Goal: Task Accomplishment & Management: Complete application form

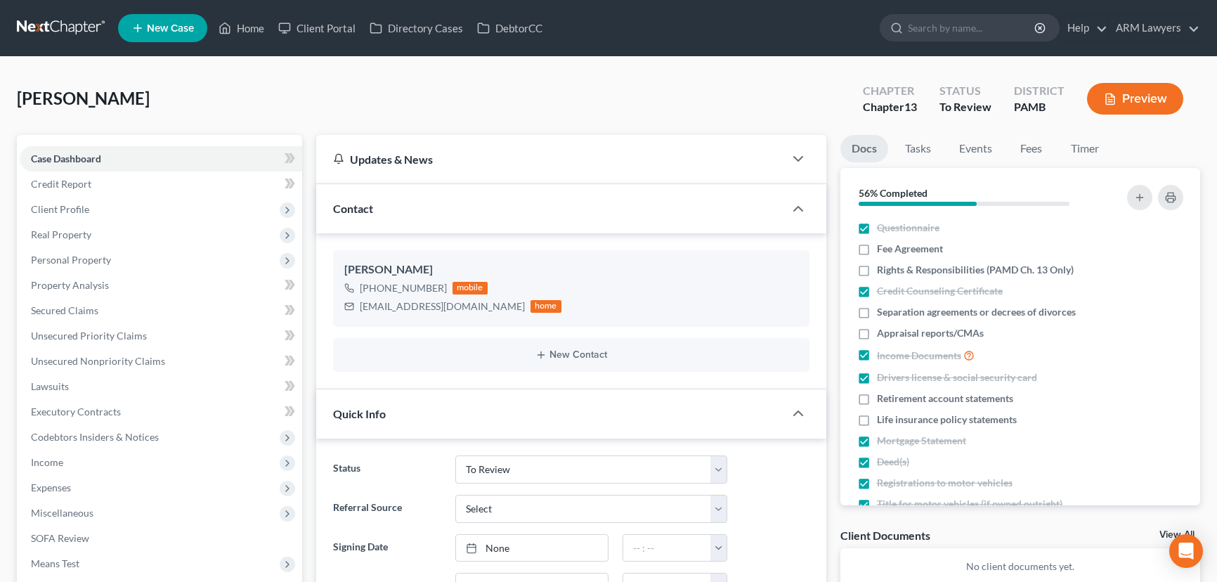
select select "20"
click at [119, 204] on span "Client Profile" at bounding box center [161, 209] width 282 height 25
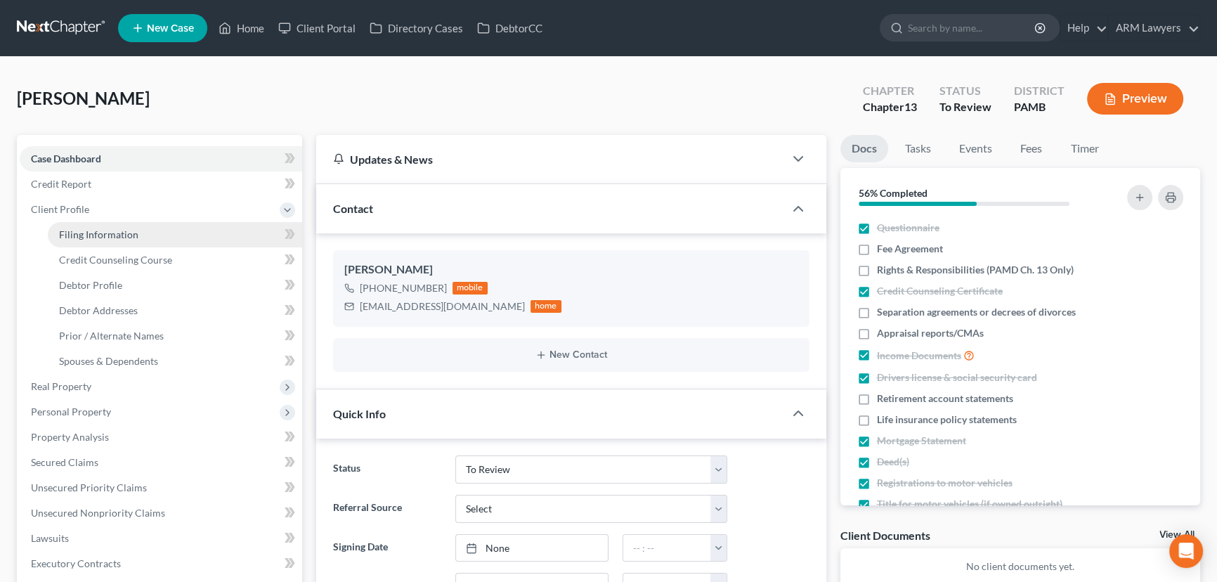
click at [155, 233] on link "Filing Information" at bounding box center [175, 234] width 254 height 25
select select "1"
select select "0"
select select "3"
select select "68"
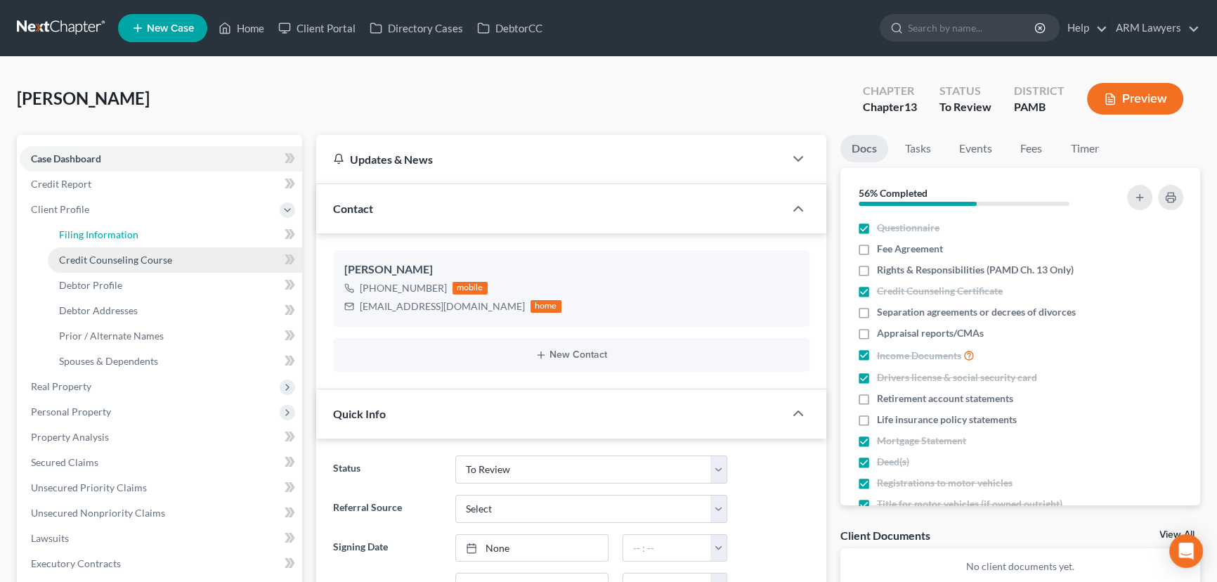
select select "8"
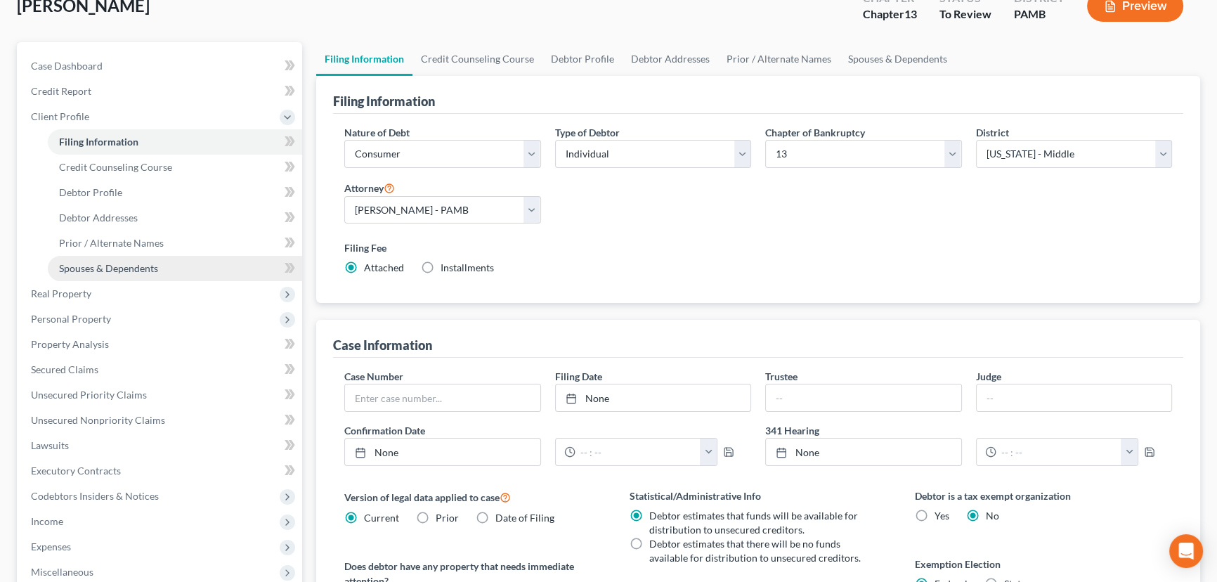
scroll to position [191, 0]
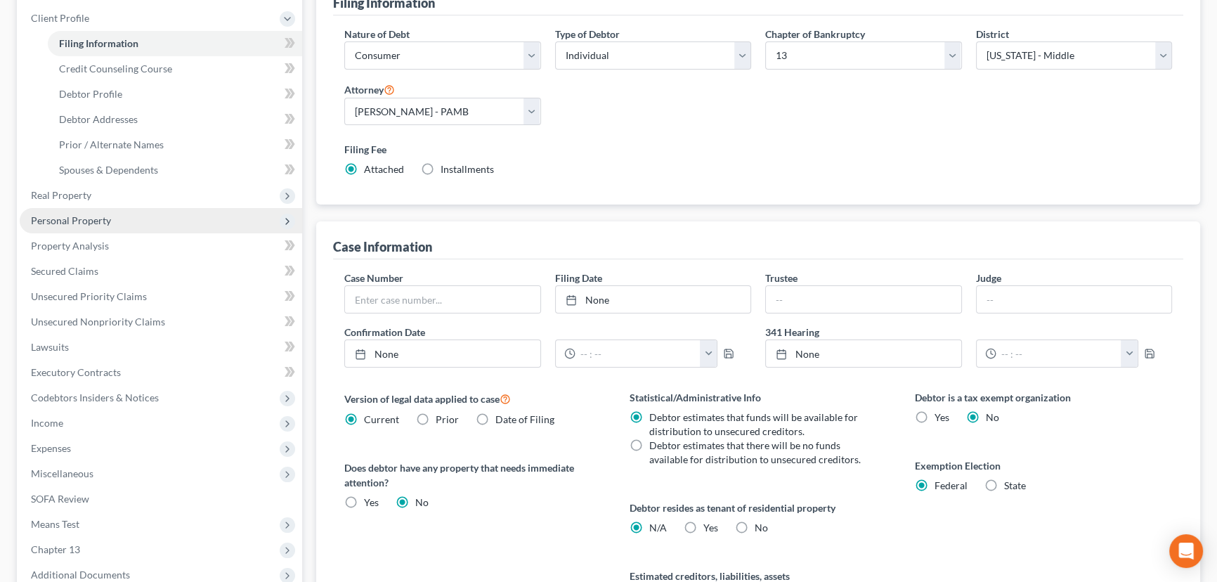
click at [123, 218] on span "Personal Property" at bounding box center [161, 220] width 282 height 25
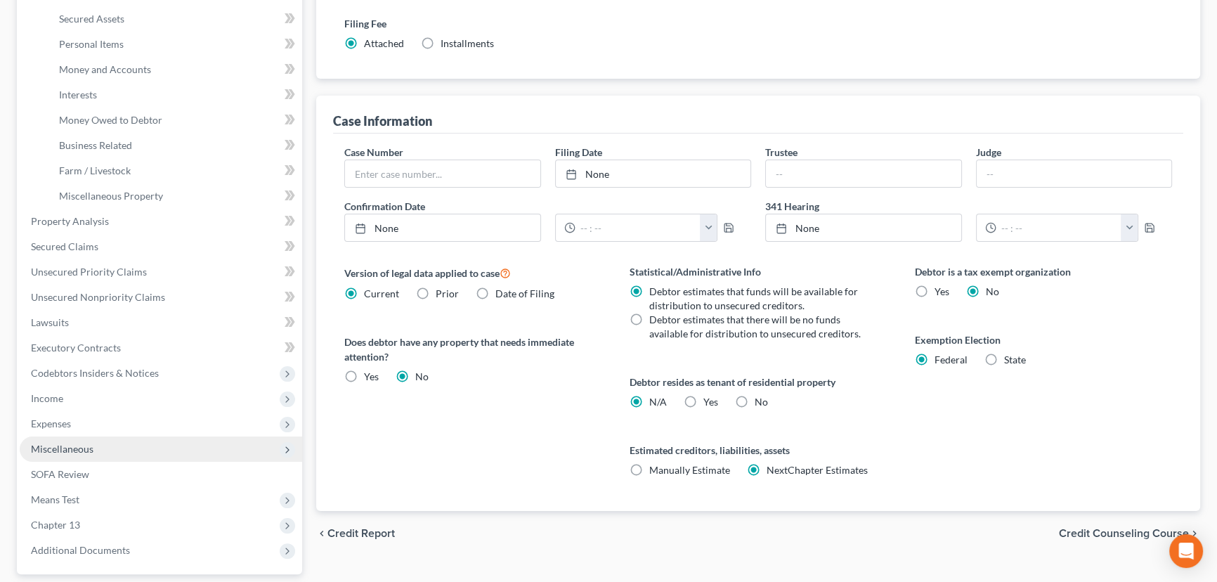
scroll to position [319, 0]
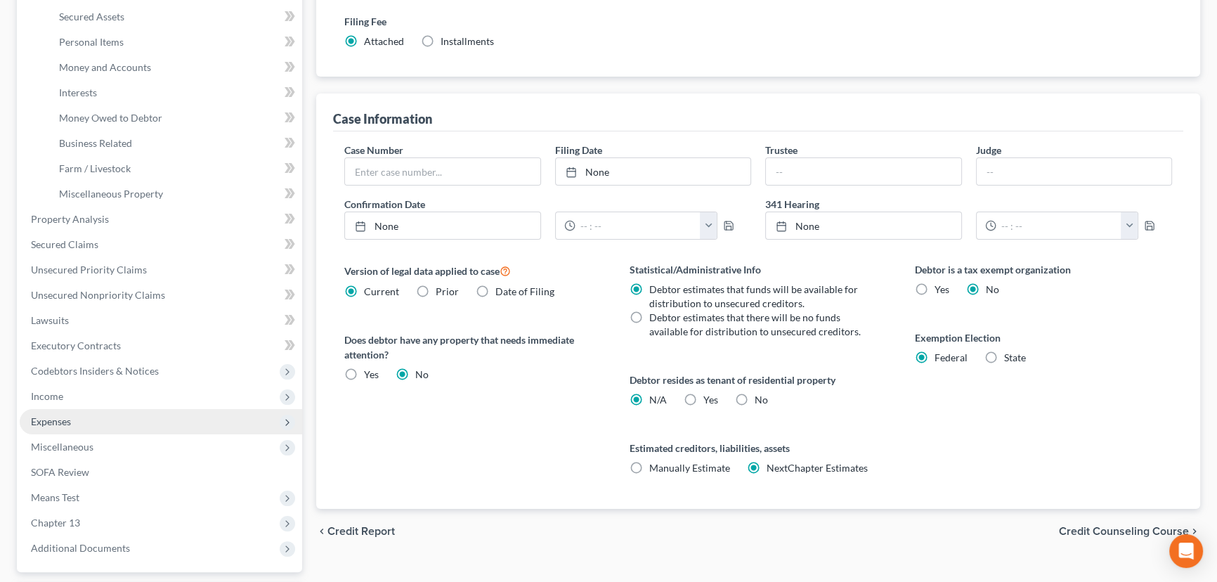
click at [118, 425] on span "Expenses" at bounding box center [161, 421] width 282 height 25
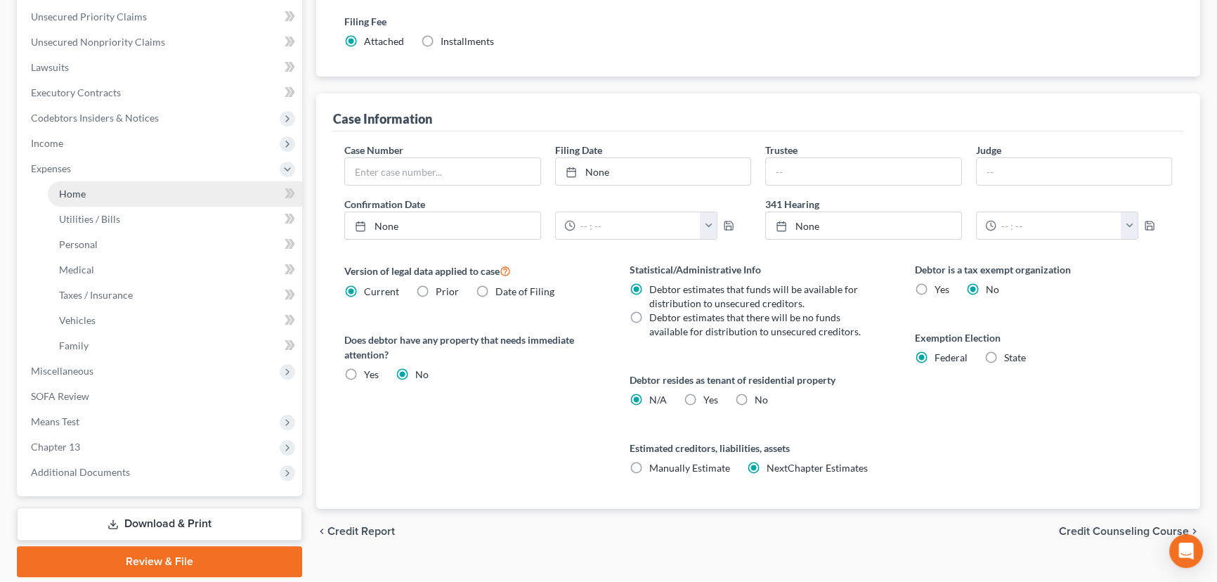
click at [117, 189] on link "Home" at bounding box center [175, 193] width 254 height 25
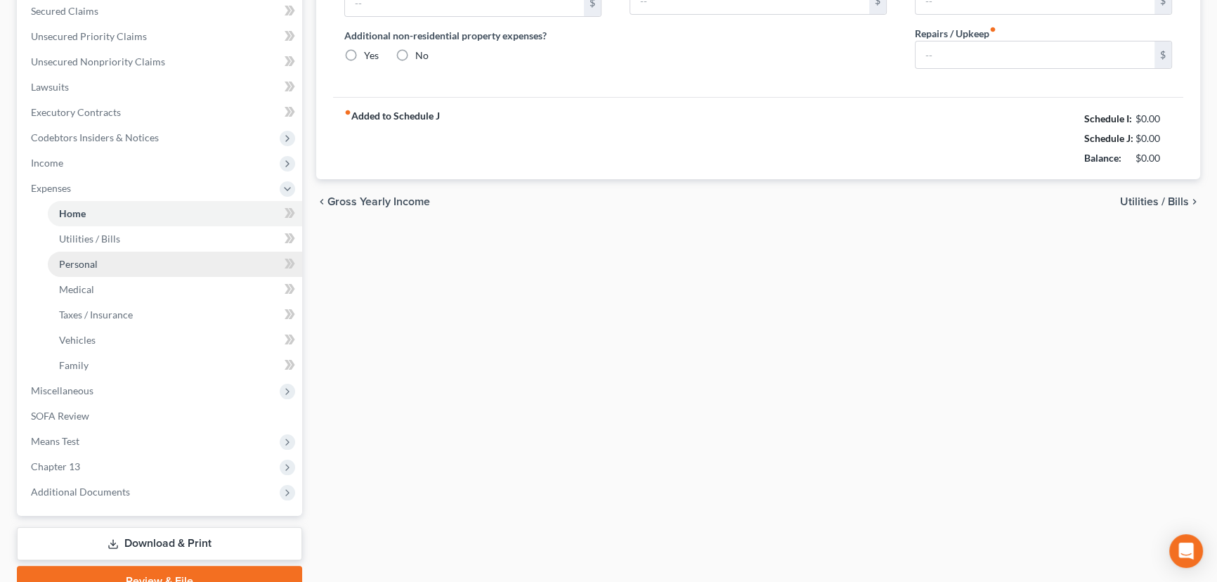
scroll to position [36, 0]
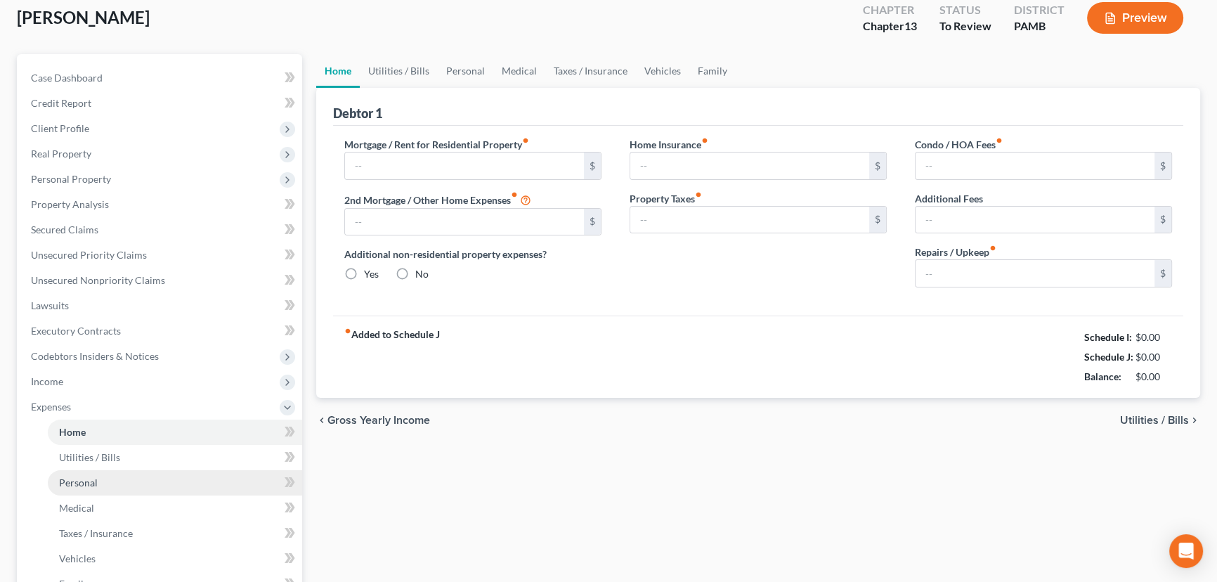
type input "2,109.00"
type input "0.00"
radio input "true"
type input "0.00"
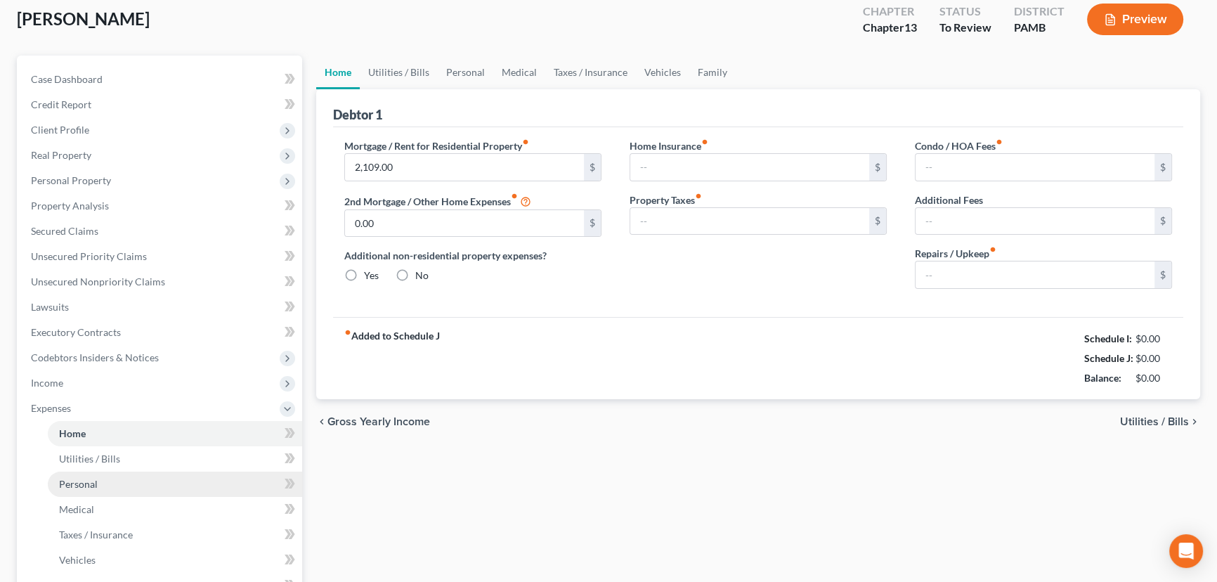
type input "0.00"
type input "100.00"
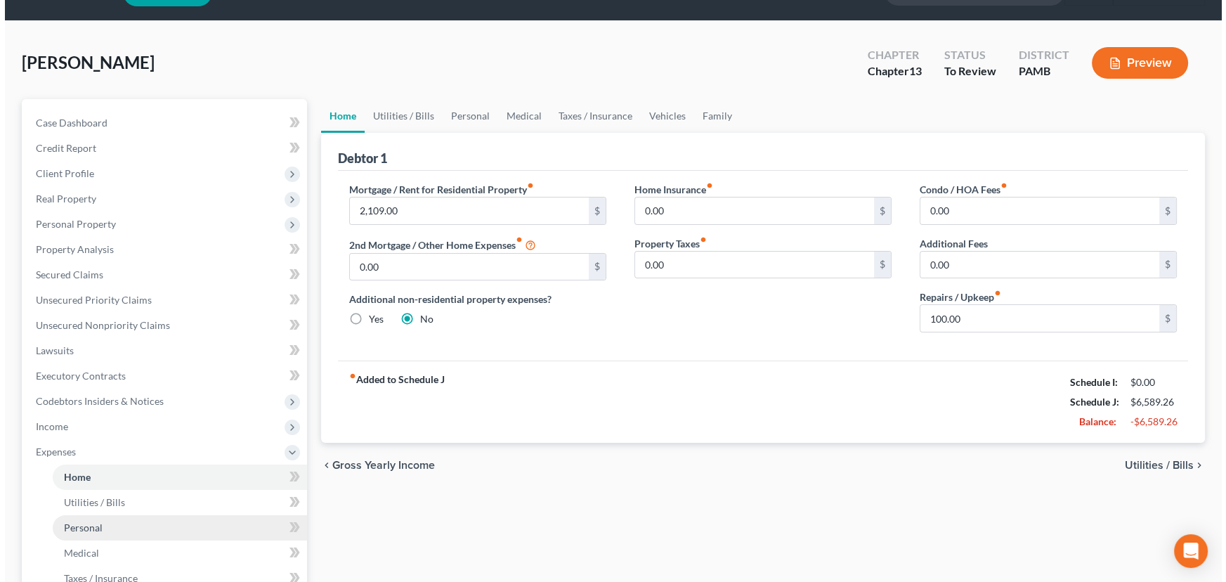
scroll to position [0, 0]
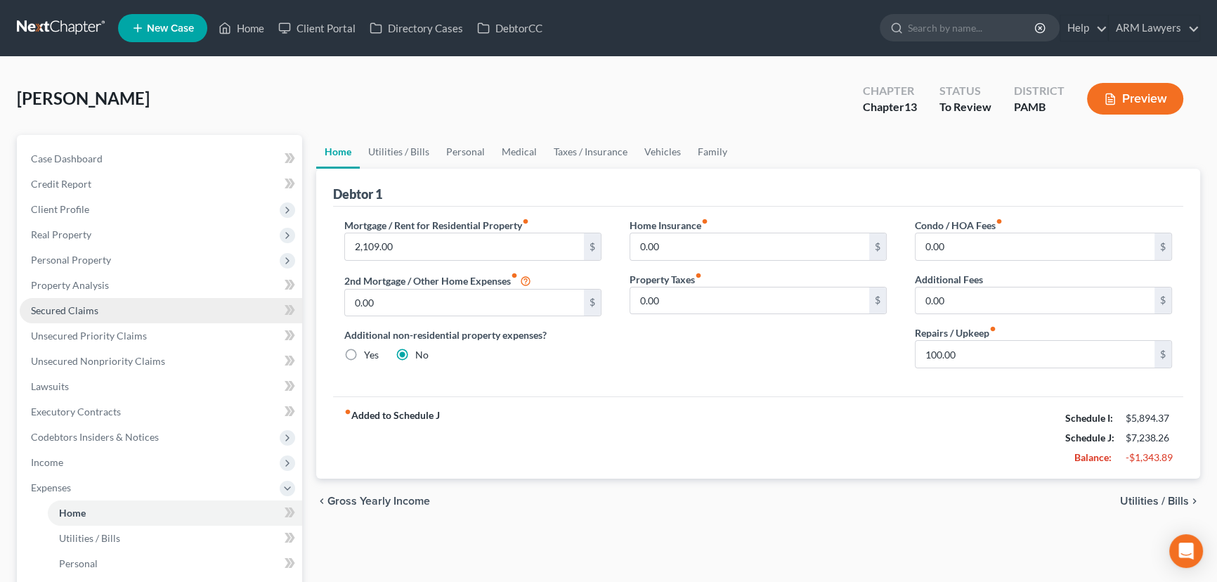
click at [140, 306] on link "Secured Claims" at bounding box center [161, 310] width 282 height 25
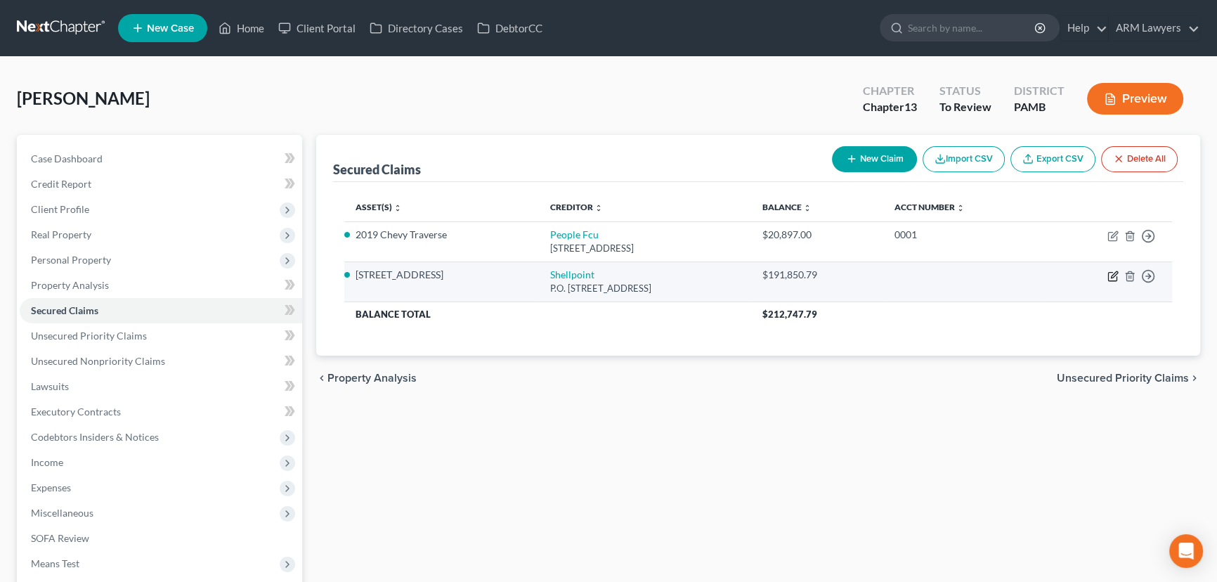
click at [1110, 277] on icon "button" at bounding box center [1112, 275] width 11 height 11
select select "45"
select select "2"
select select "0"
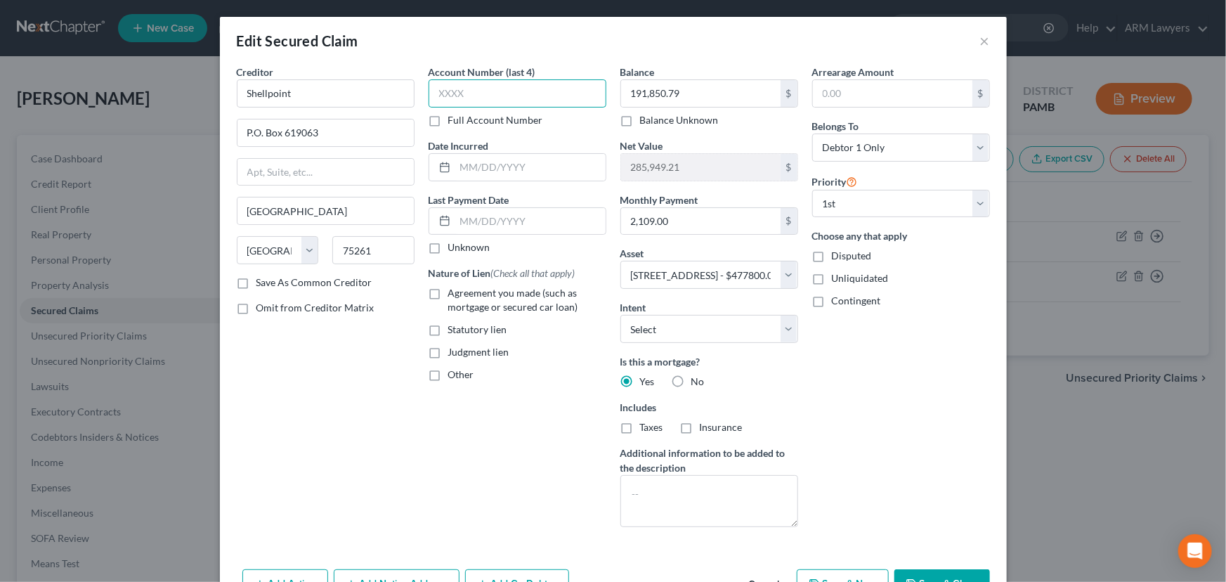
click at [466, 82] on input "text" at bounding box center [518, 93] width 178 height 28
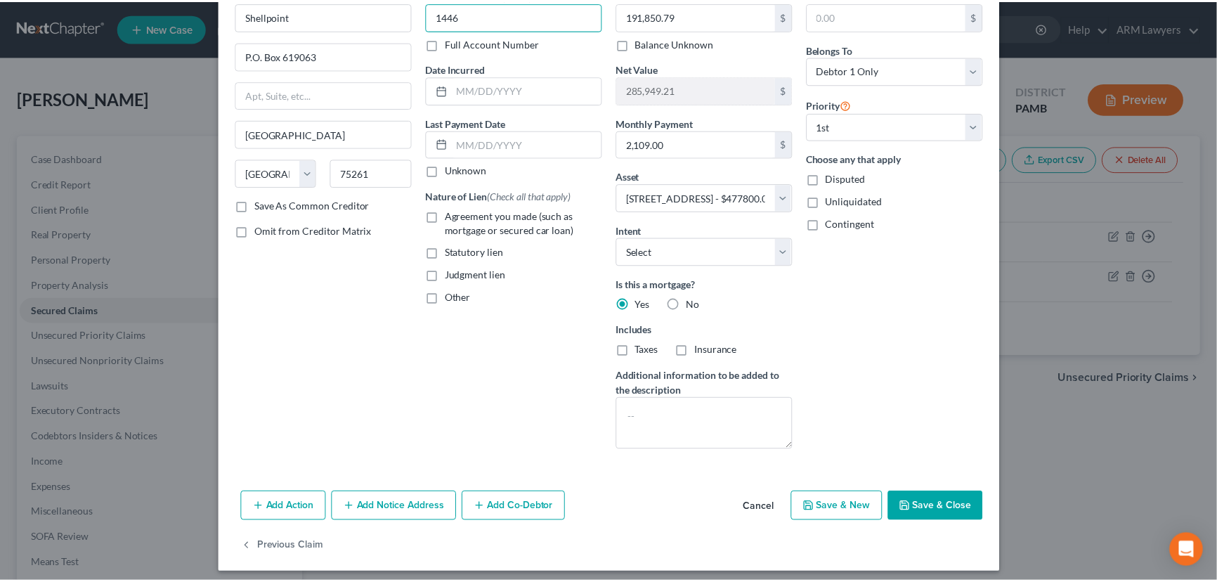
scroll to position [84, 0]
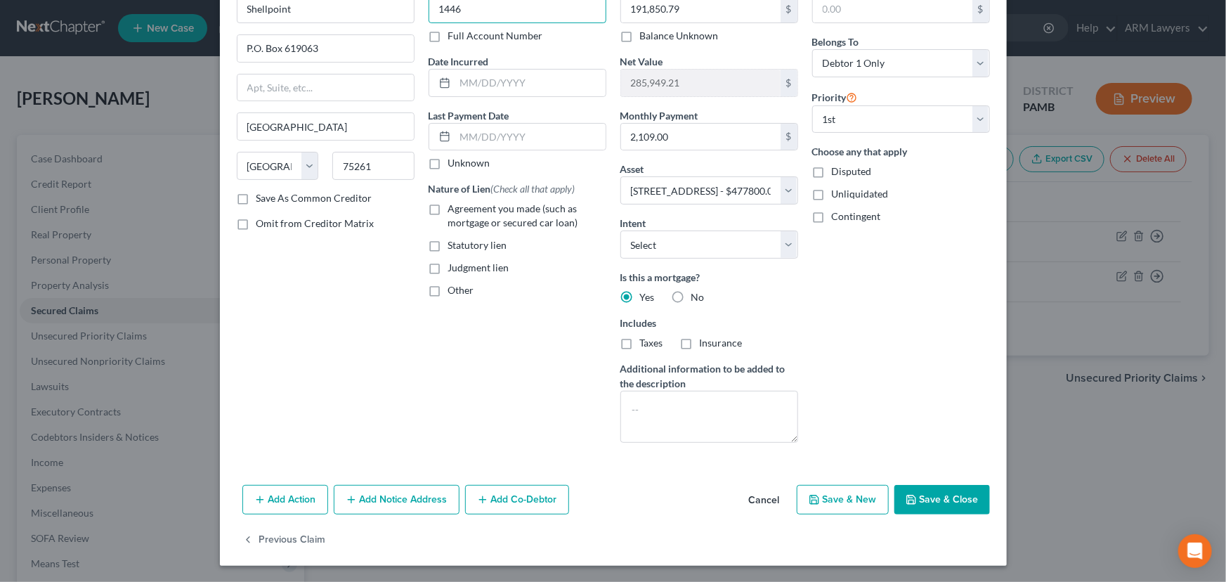
type input "1446"
click at [923, 495] on button "Save & Close" at bounding box center [942, 500] width 96 height 30
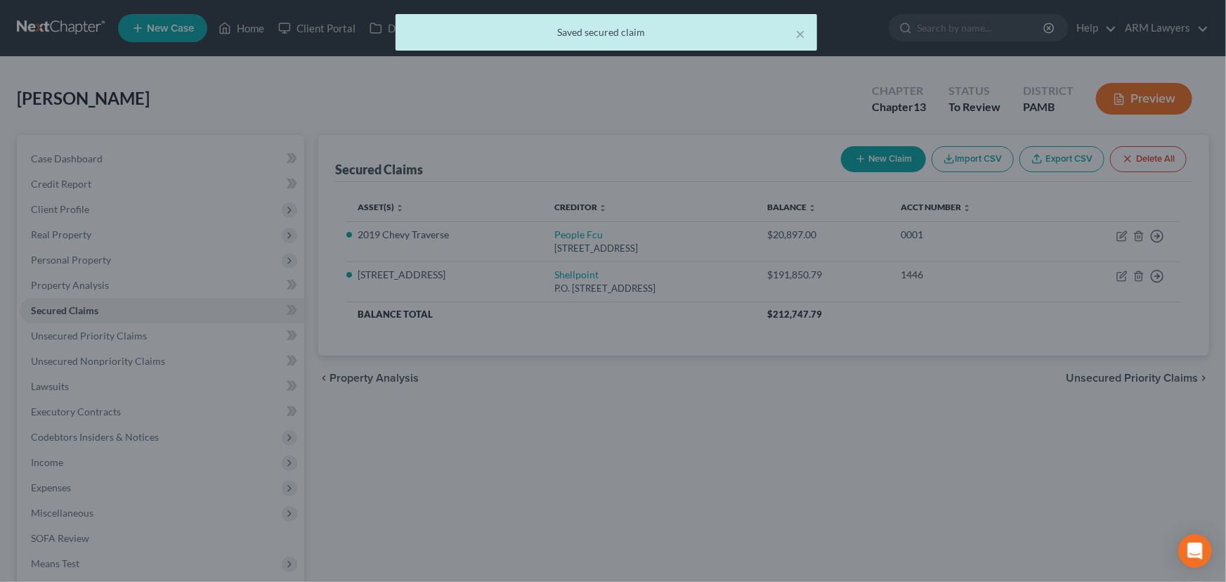
select select "2"
type input "0"
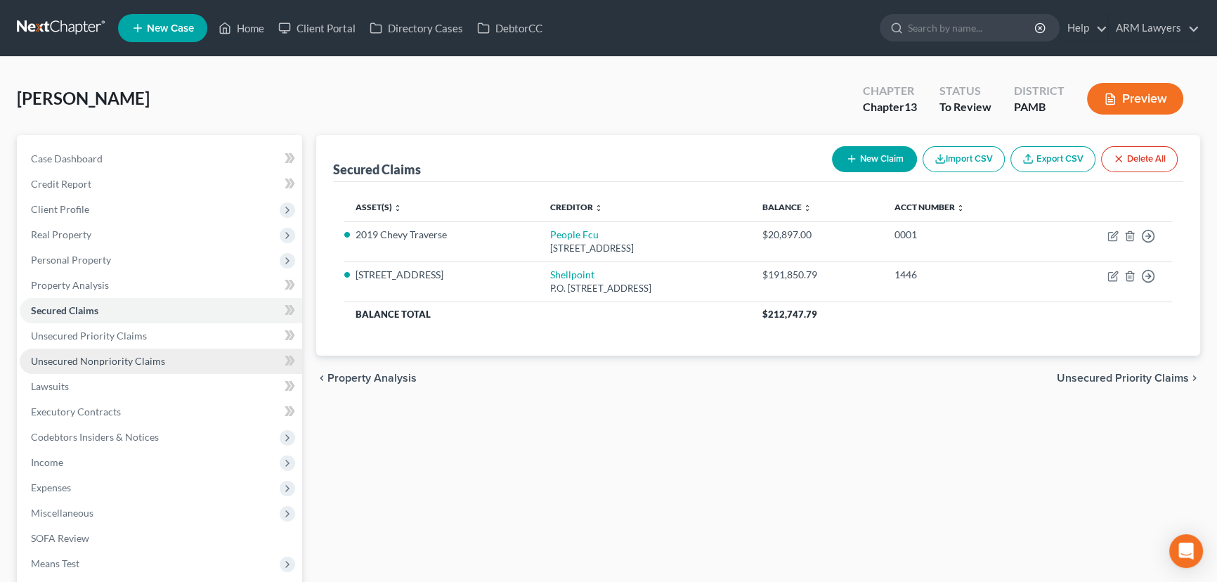
click at [117, 362] on span "Unsecured Nonpriority Claims" at bounding box center [98, 361] width 134 height 12
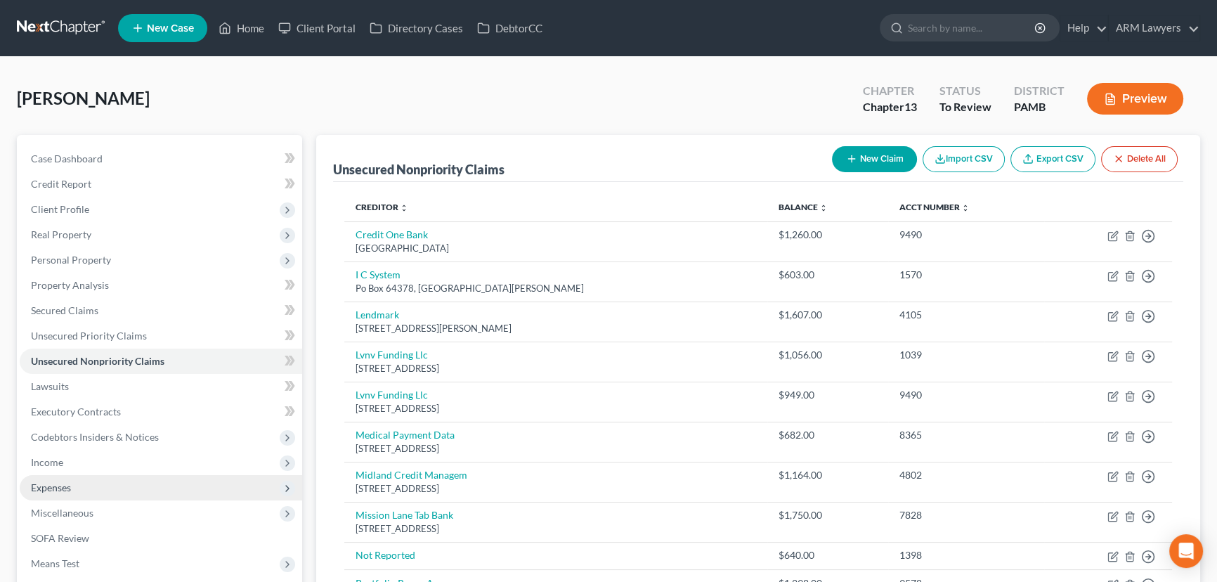
click at [176, 485] on span "Expenses" at bounding box center [161, 487] width 282 height 25
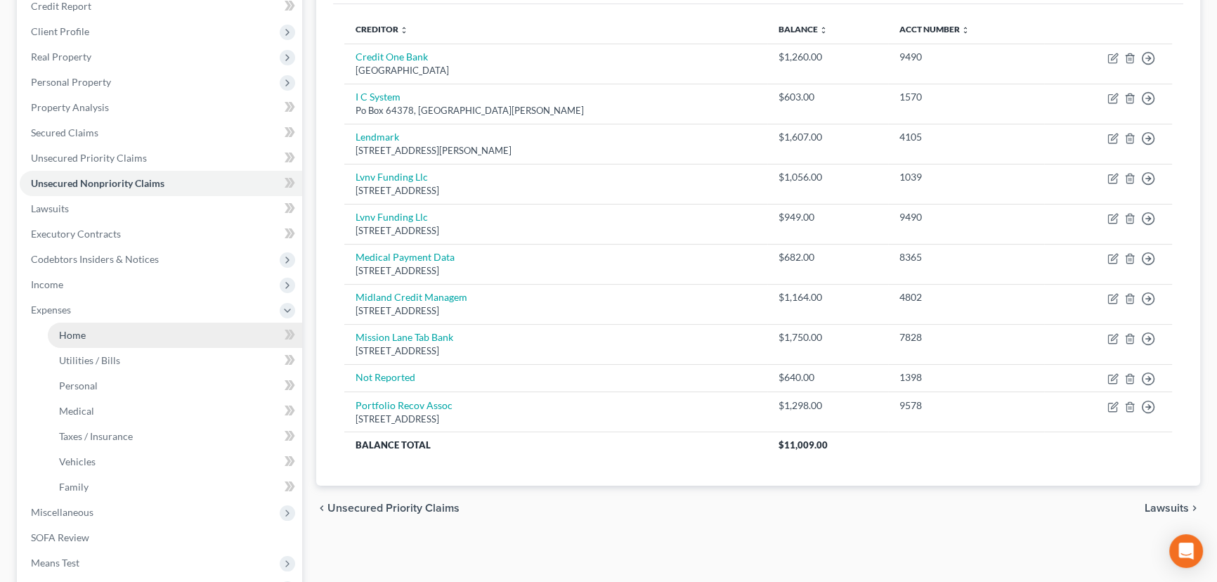
scroll to position [255, 0]
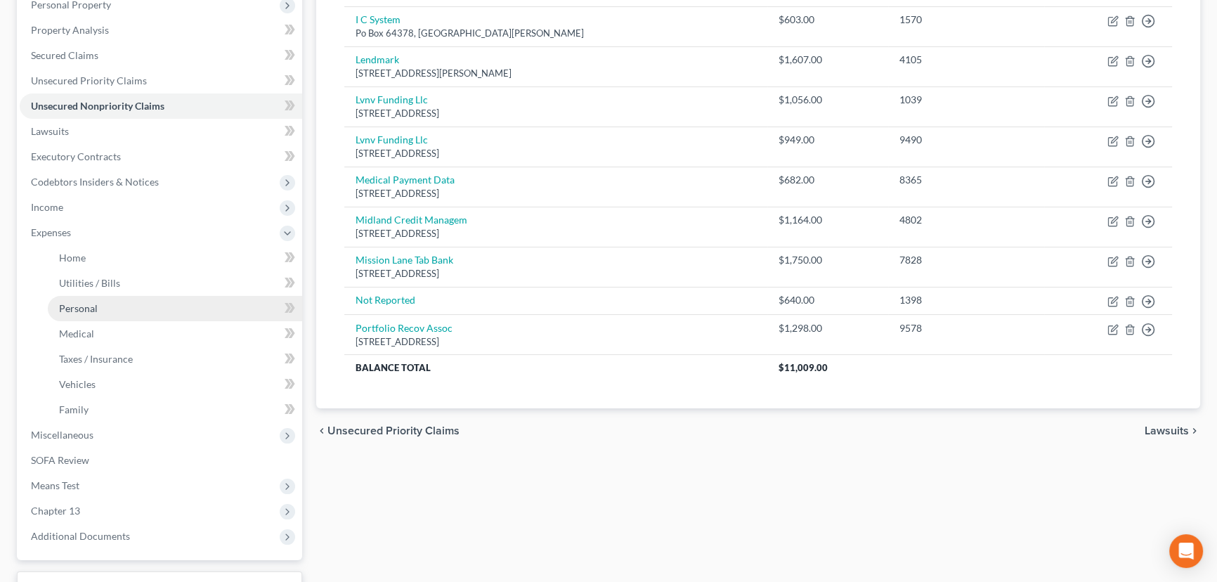
click at [157, 305] on link "Personal" at bounding box center [175, 308] width 254 height 25
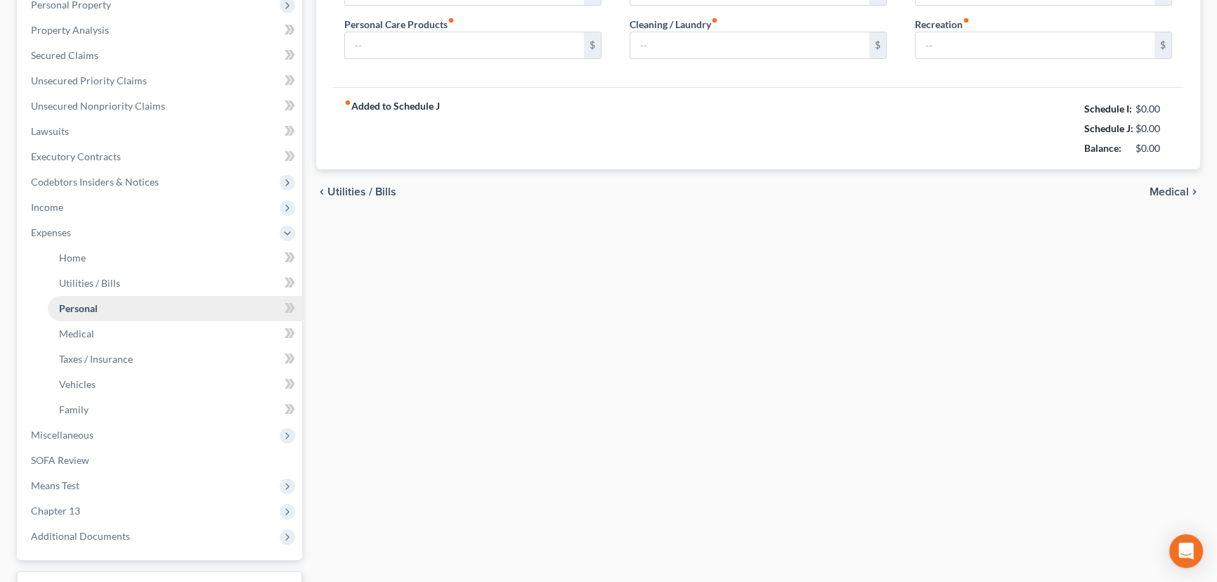
scroll to position [27, 0]
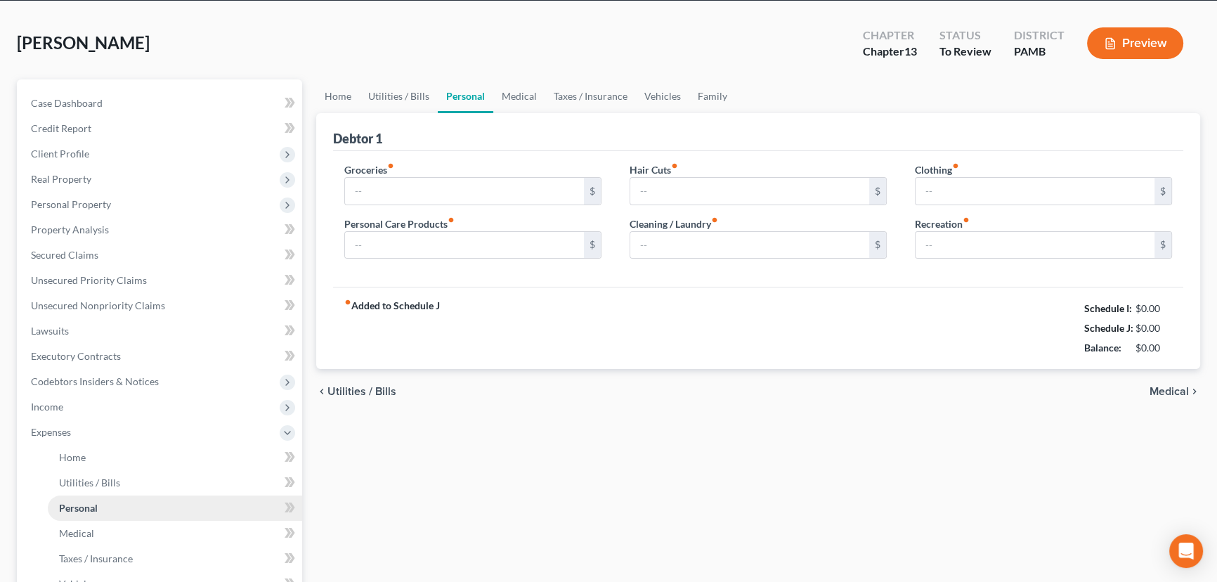
type input "1,300.00"
type input "0.00"
type input "65.00"
type input "0.00"
type input "50.00"
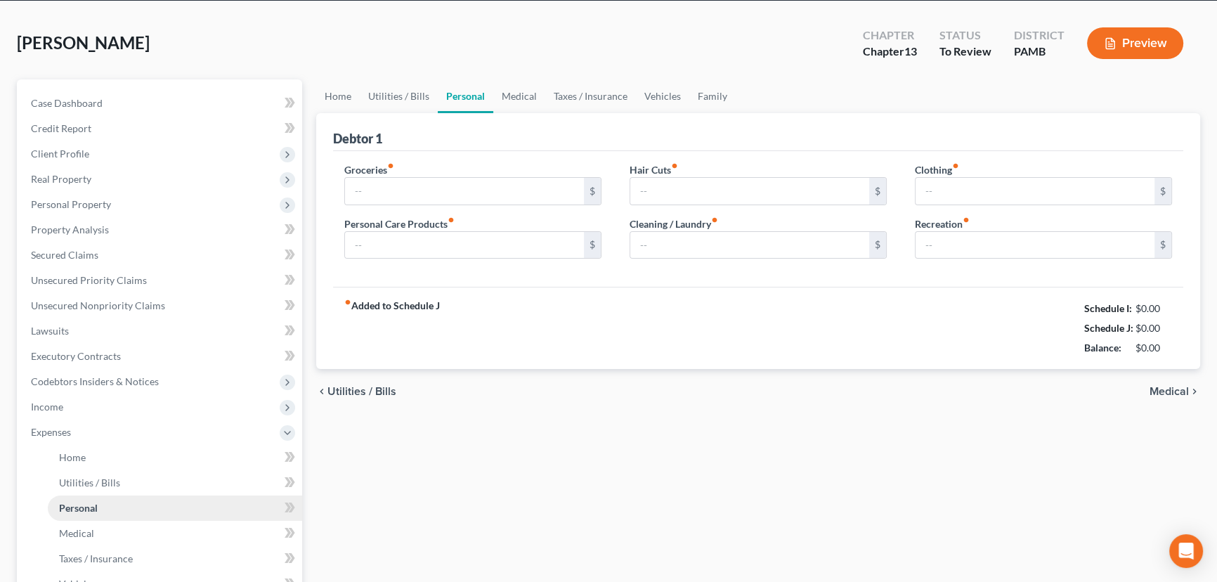
type input "50.00"
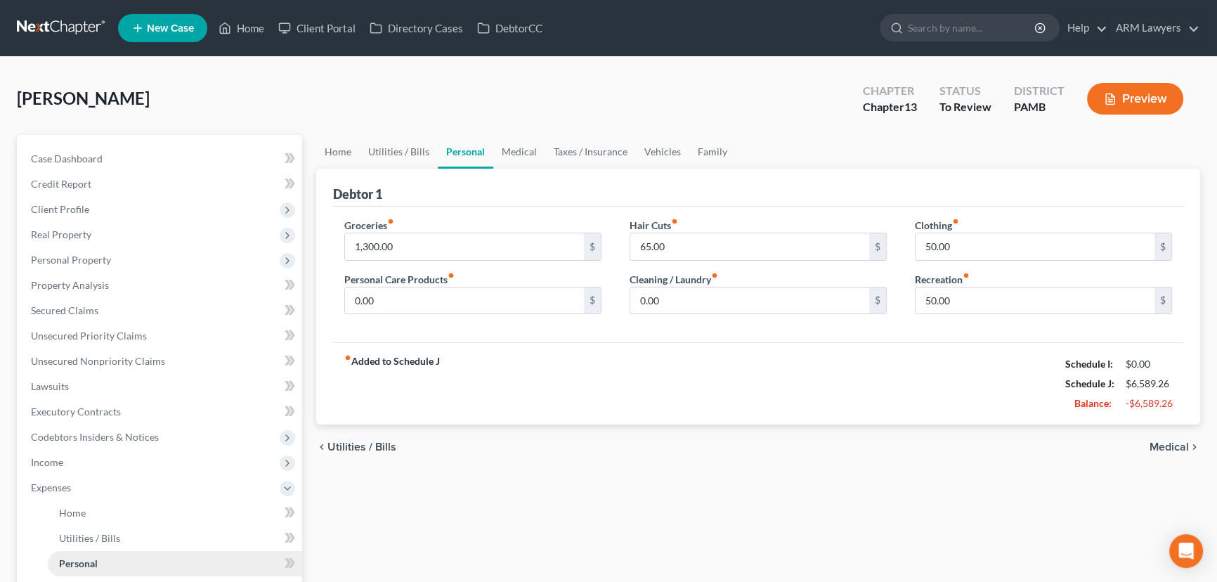
scroll to position [0, 0]
click at [382, 240] on input "1,300.00" at bounding box center [464, 246] width 239 height 27
type input "1,000.00"
click at [464, 262] on div "Groceries fiber_manual_record 1,000.00 $ Personal Care Products fiber_manual_re…" at bounding box center [472, 272] width 285 height 108
click at [946, 298] on input "50.00" at bounding box center [1034, 300] width 239 height 27
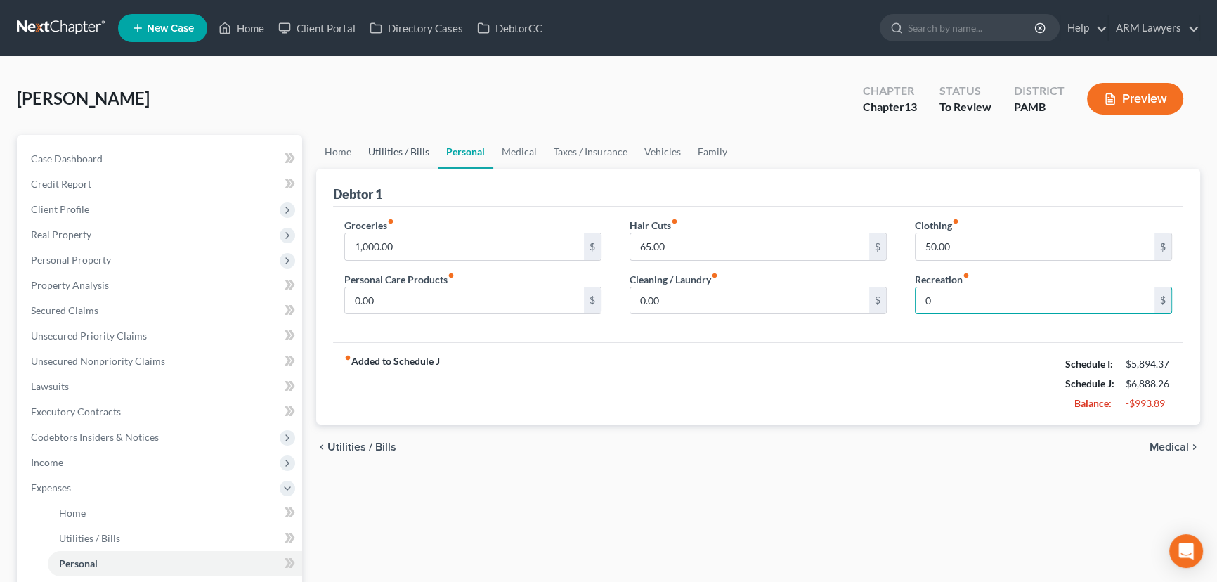
type input "0"
drag, startPoint x: 391, startPoint y: 146, endPoint x: 398, endPoint y: 157, distance: 12.3
click at [391, 146] on link "Utilities / Bills" at bounding box center [399, 152] width 78 height 34
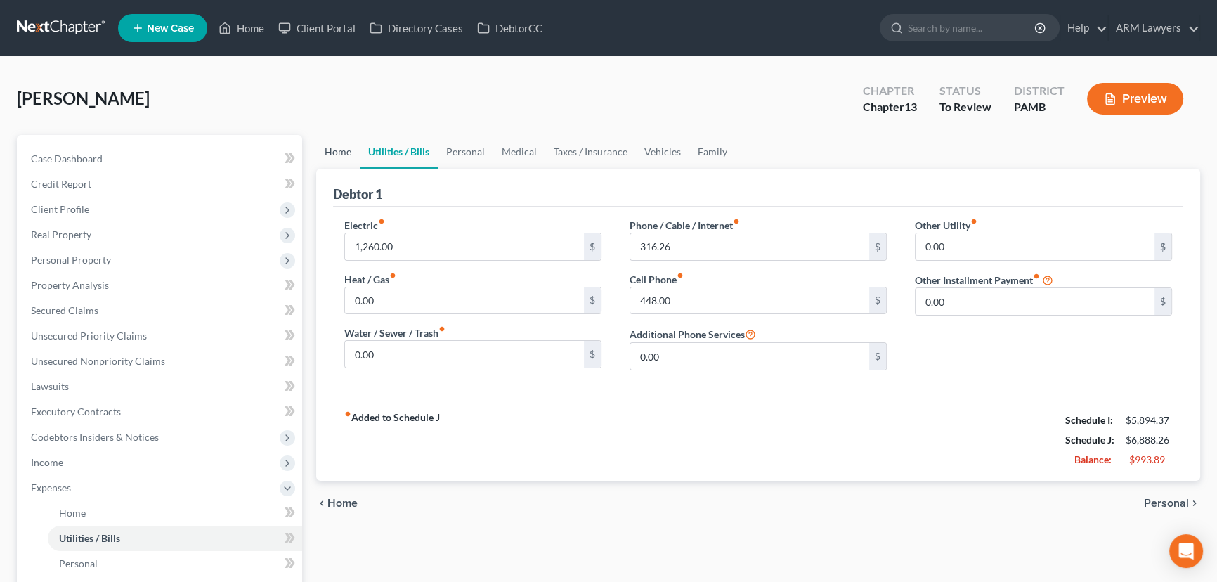
click at [334, 148] on link "Home" at bounding box center [338, 152] width 44 height 34
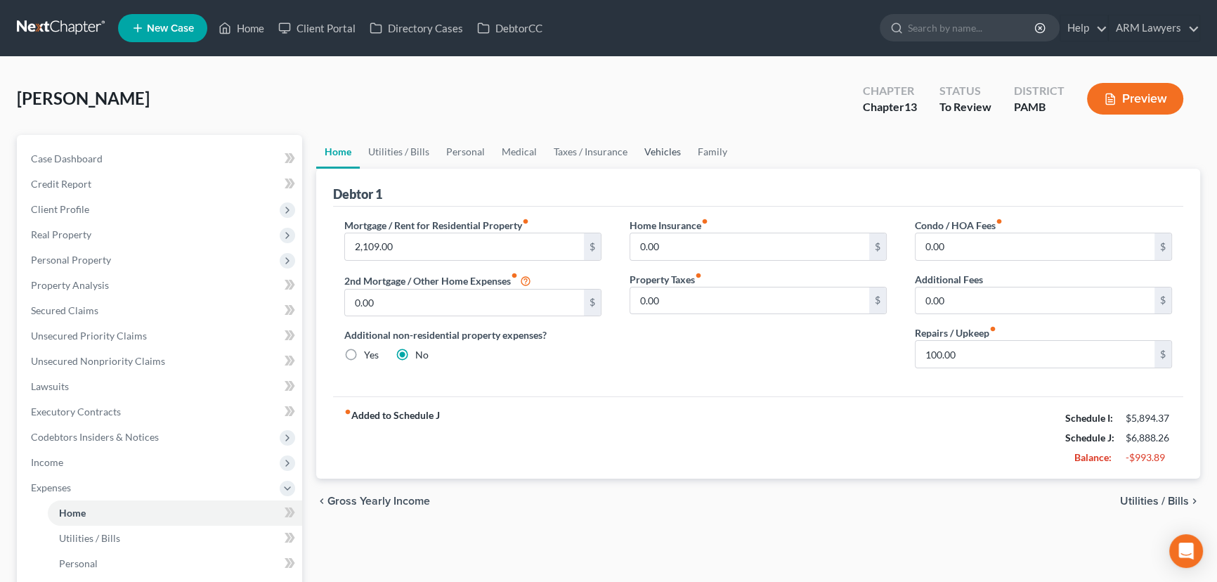
click at [666, 149] on link "Vehicles" at bounding box center [662, 152] width 53 height 34
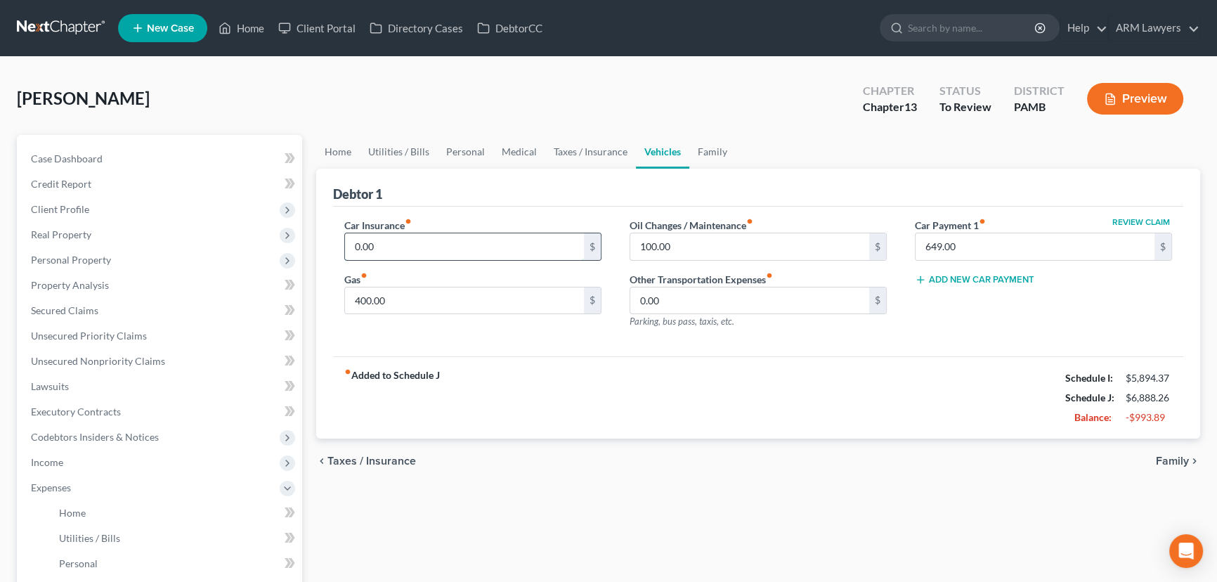
click at [382, 235] on input "0.00" at bounding box center [464, 246] width 239 height 27
type input "132.50"
click at [492, 377] on div "fiber_manual_record Added to Schedule J Schedule I: $5,894.37 Schedule J: $7,02…" at bounding box center [758, 397] width 850 height 82
click at [598, 148] on link "Taxes / Insurance" at bounding box center [590, 152] width 91 height 34
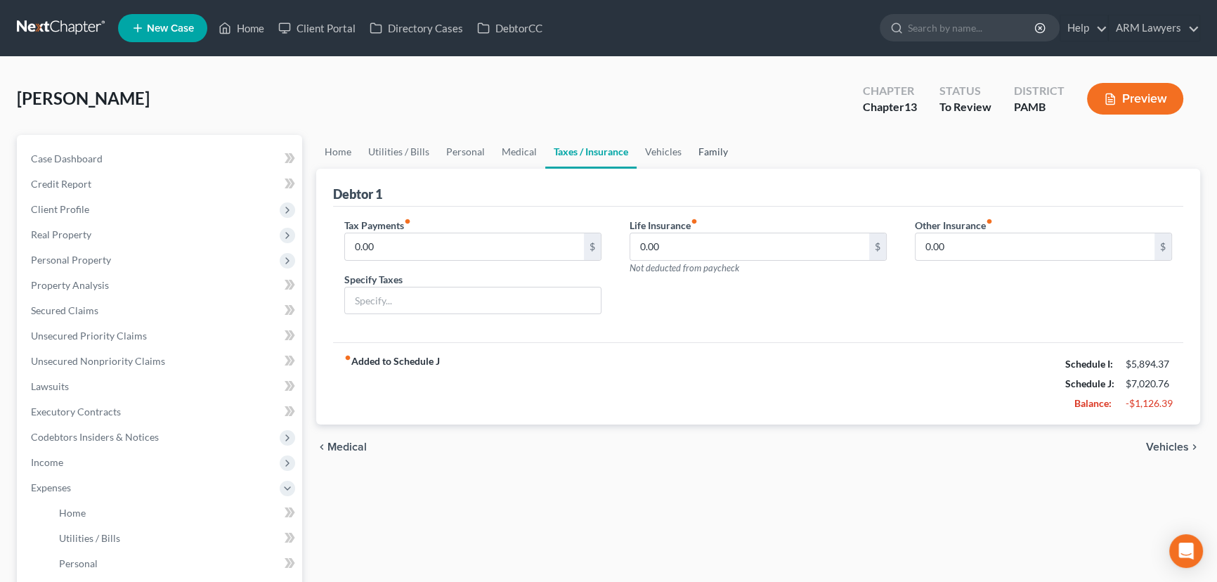
click at [711, 153] on link "Family" at bounding box center [713, 152] width 46 height 34
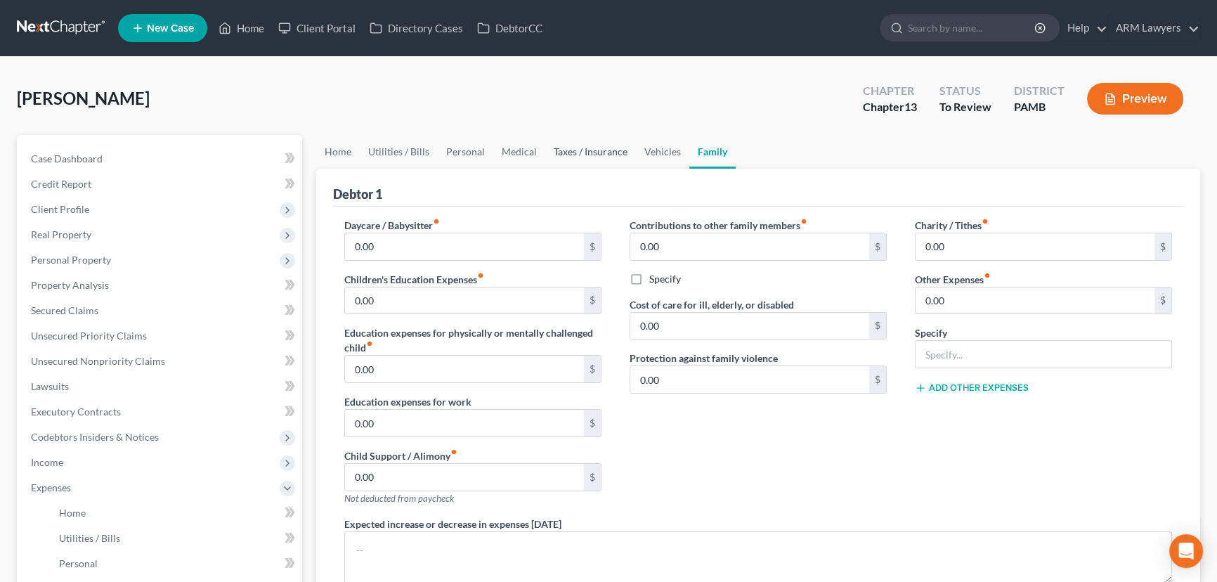
click at [592, 151] on link "Taxes / Insurance" at bounding box center [590, 152] width 91 height 34
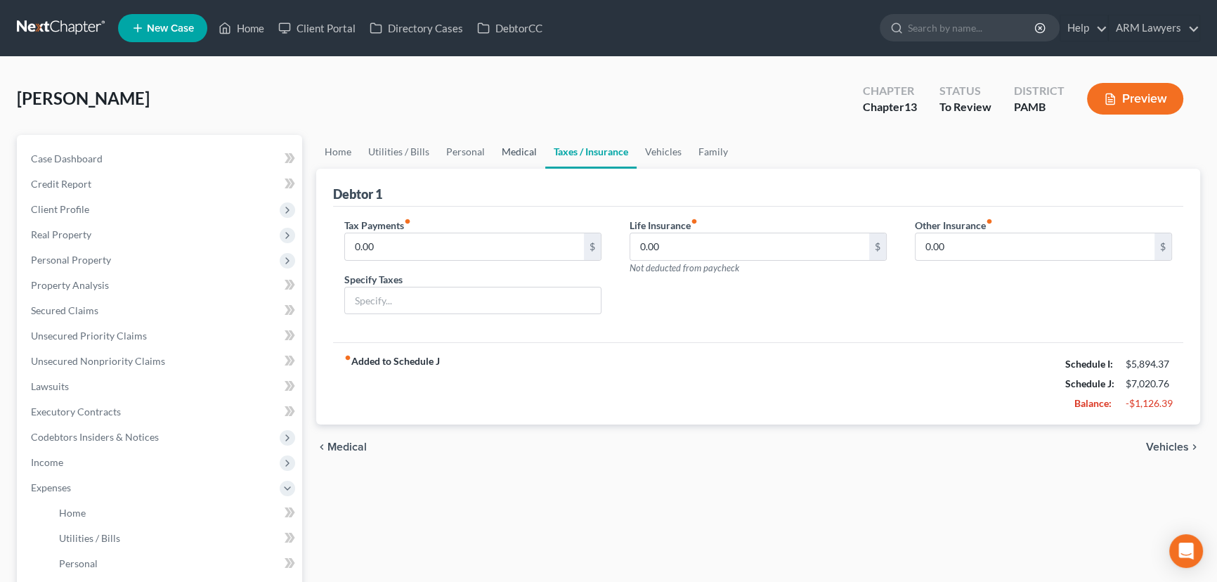
click at [504, 148] on link "Medical" at bounding box center [519, 152] width 52 height 34
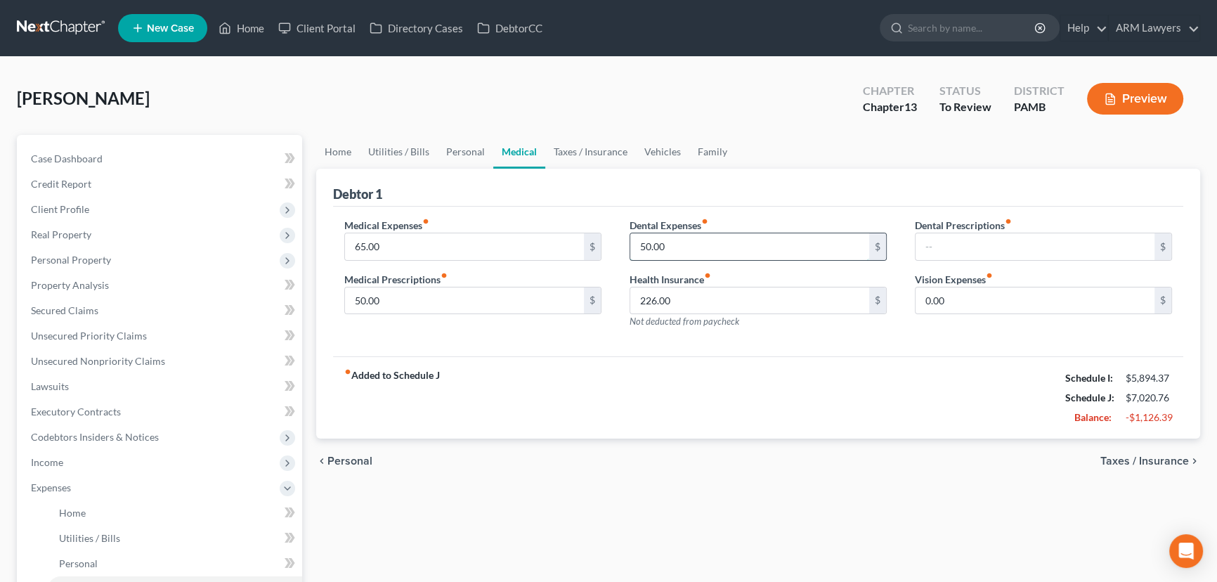
click at [667, 243] on input "50.00" at bounding box center [749, 246] width 239 height 27
type input "0"
click at [702, 346] on div "Medical Expenses fiber_manual_record 65.00 $ Medical Prescriptions fiber_manual…" at bounding box center [758, 282] width 850 height 150
drag, startPoint x: 457, startPoint y: 153, endPoint x: 455, endPoint y: 209, distance: 56.2
click at [457, 153] on link "Personal" at bounding box center [465, 152] width 55 height 34
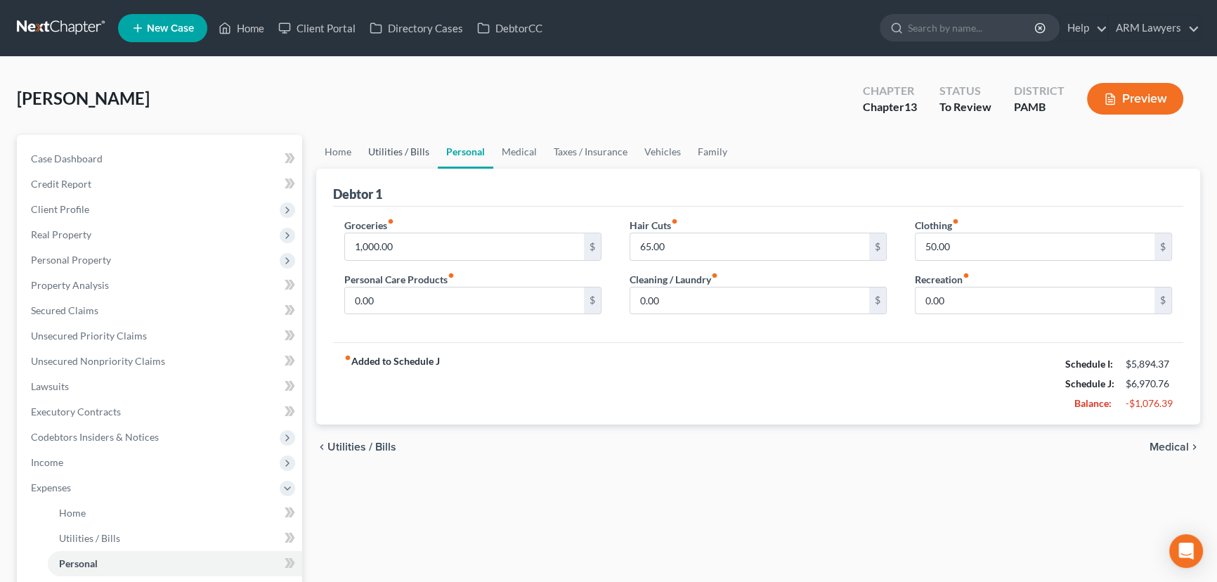
drag, startPoint x: 408, startPoint y: 148, endPoint x: 405, endPoint y: 162, distance: 15.2
click at [408, 148] on link "Utilities / Bills" at bounding box center [399, 152] width 78 height 34
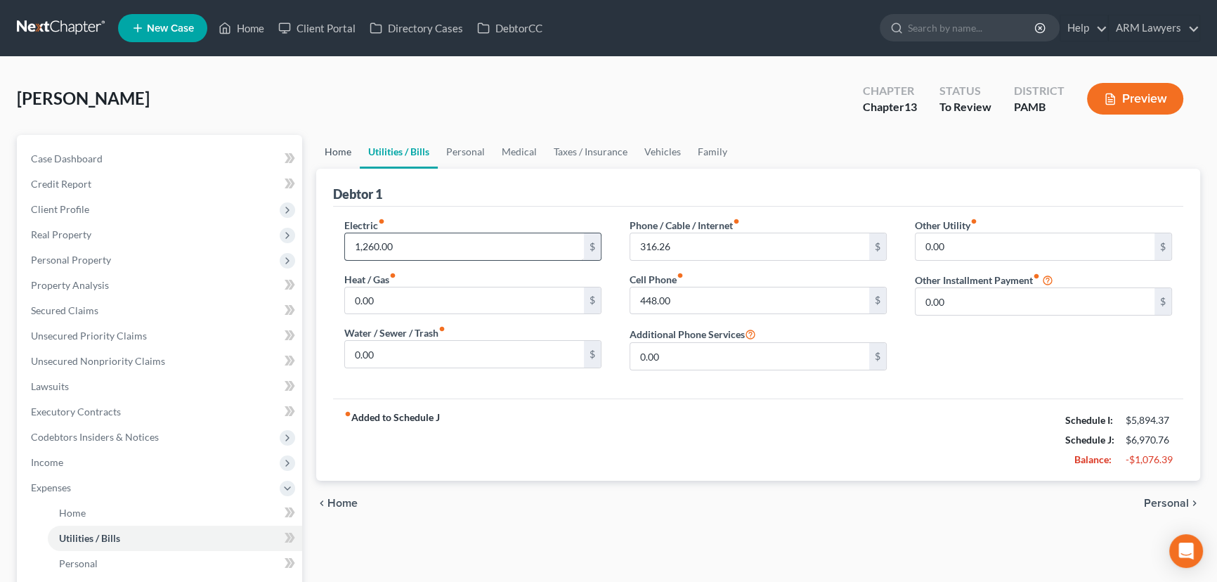
drag, startPoint x: 340, startPoint y: 148, endPoint x: 355, endPoint y: 250, distance: 103.7
click at [340, 148] on link "Home" at bounding box center [338, 152] width 44 height 34
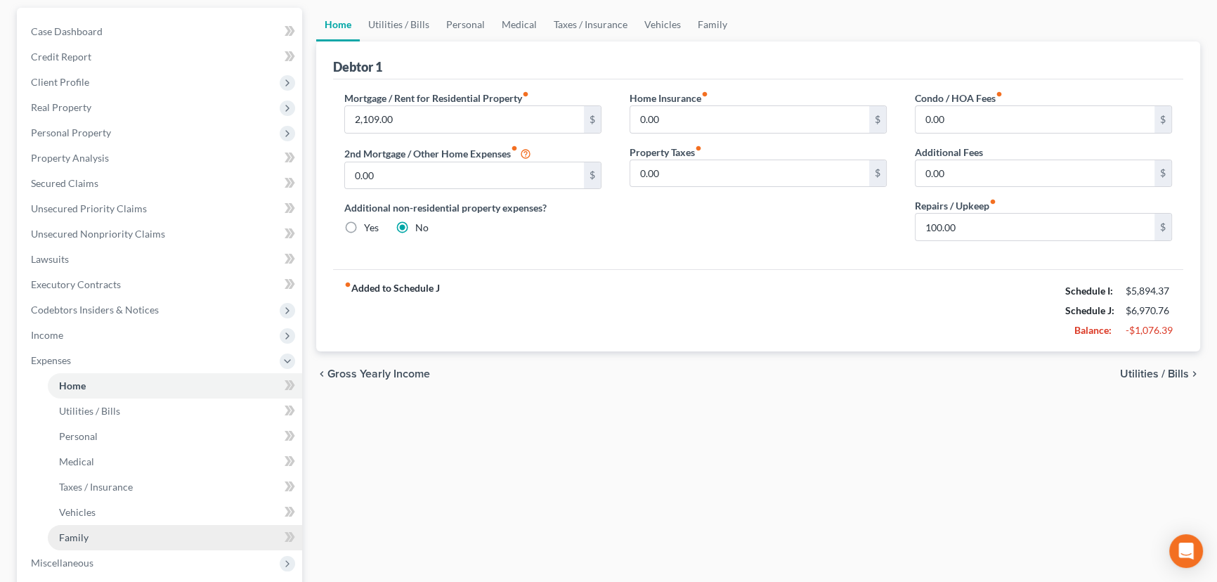
scroll to position [63, 0]
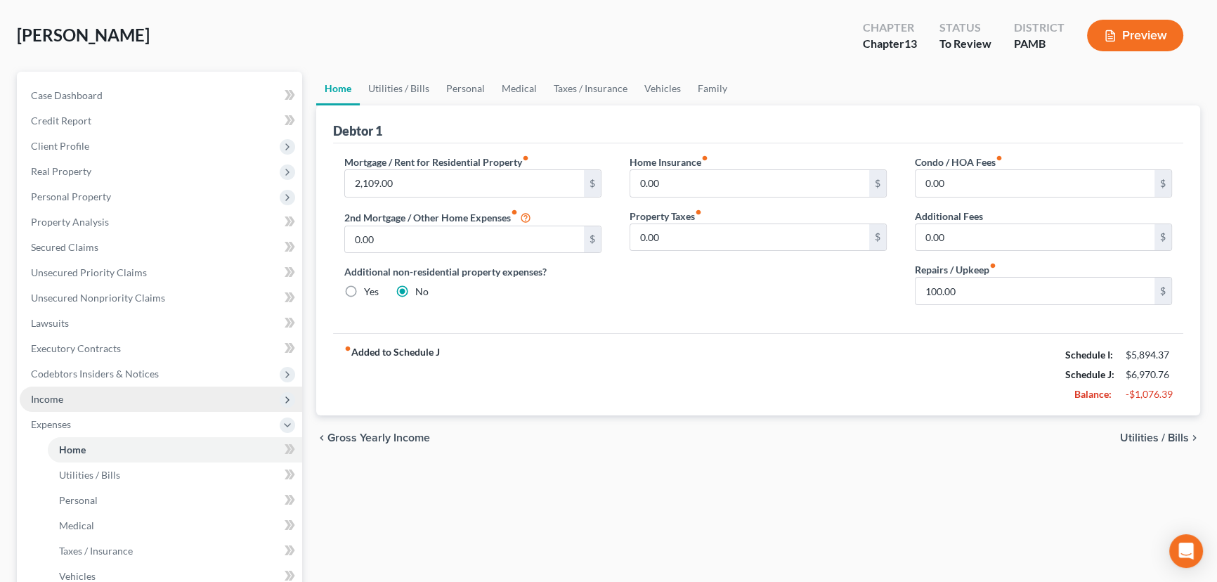
click at [76, 390] on span "Income" at bounding box center [161, 398] width 282 height 25
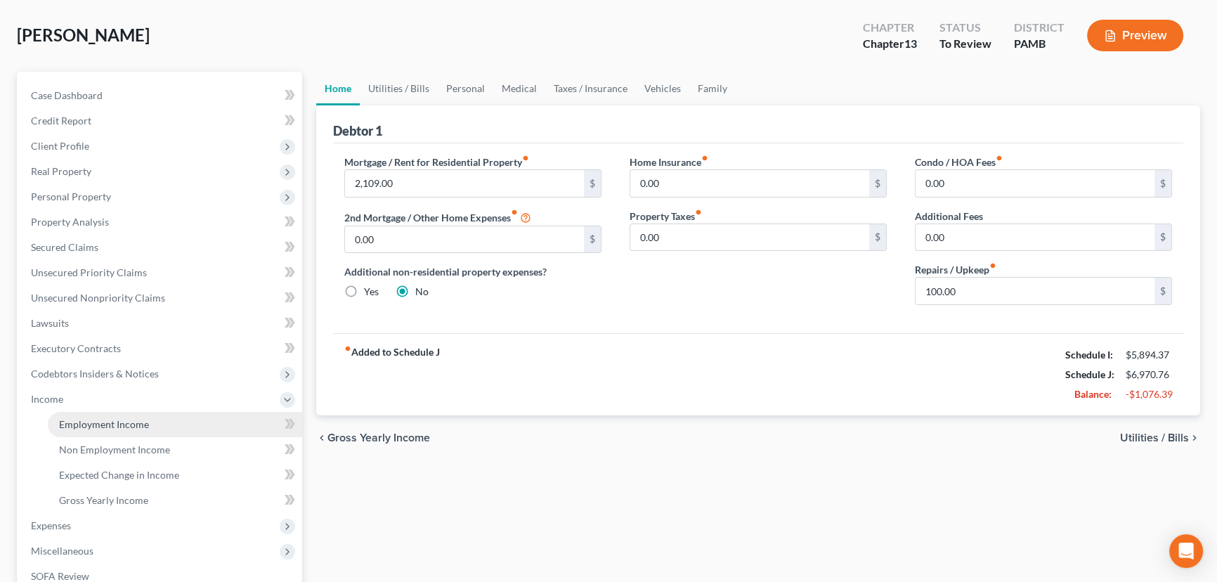
click at [126, 424] on span "Employment Income" at bounding box center [104, 424] width 90 height 12
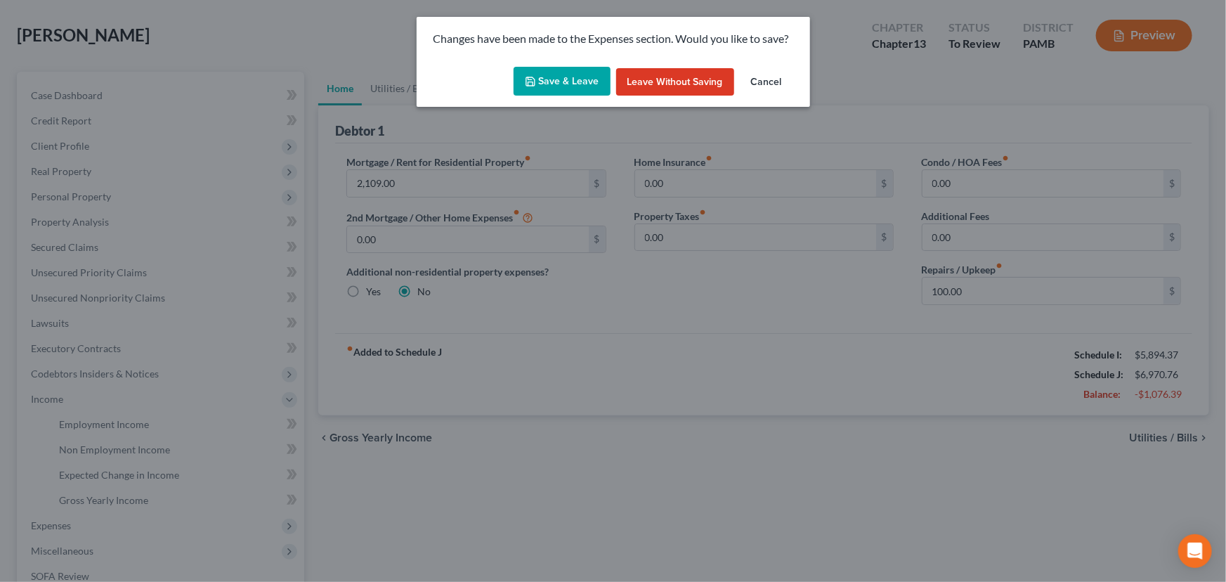
click at [541, 80] on button "Save & Leave" at bounding box center [562, 82] width 97 height 30
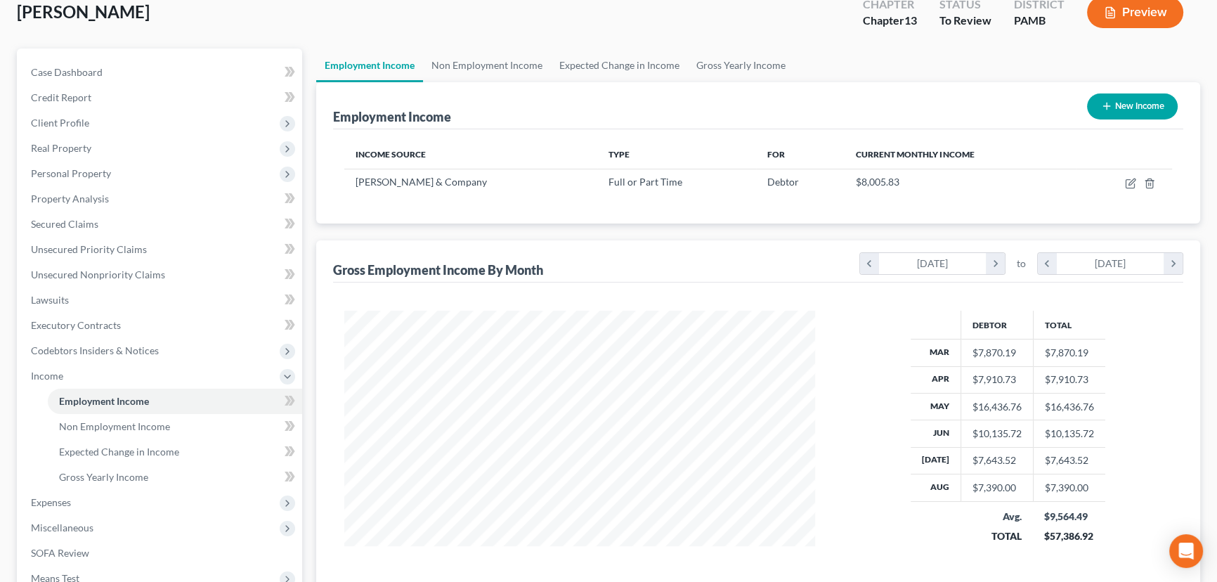
scroll to position [63, 0]
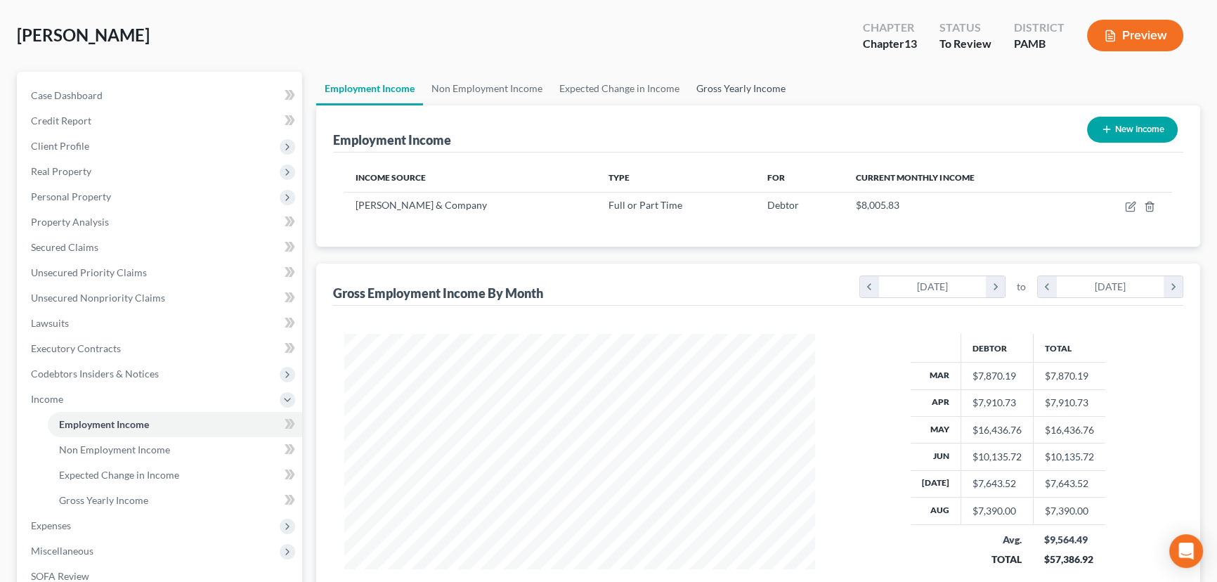
click at [724, 84] on link "Gross Yearly Income" at bounding box center [741, 89] width 106 height 34
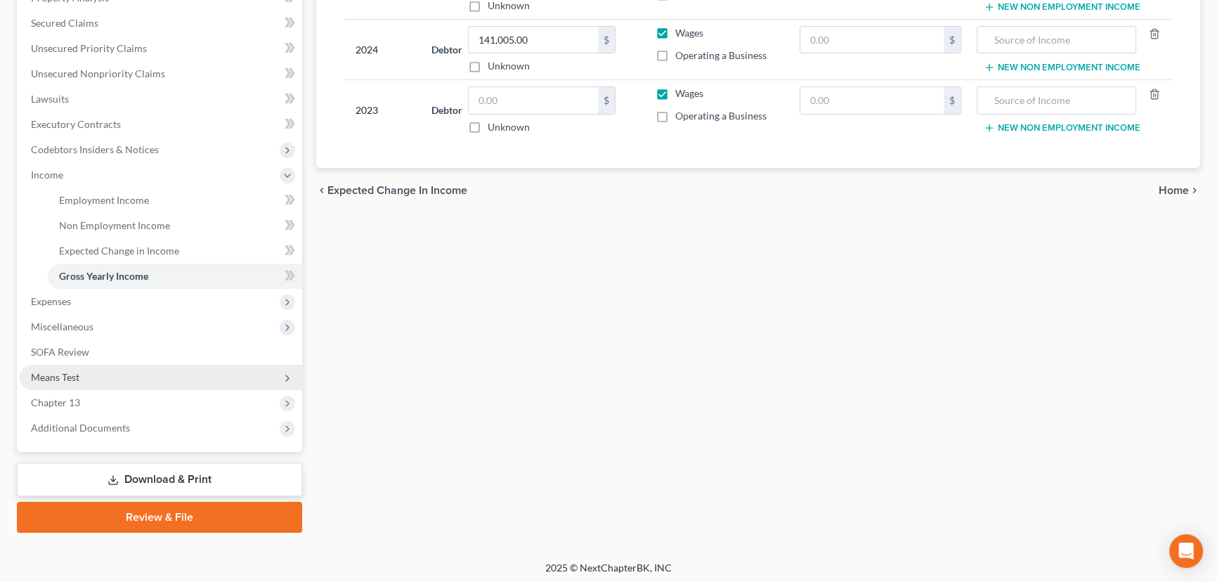
scroll to position [289, 0]
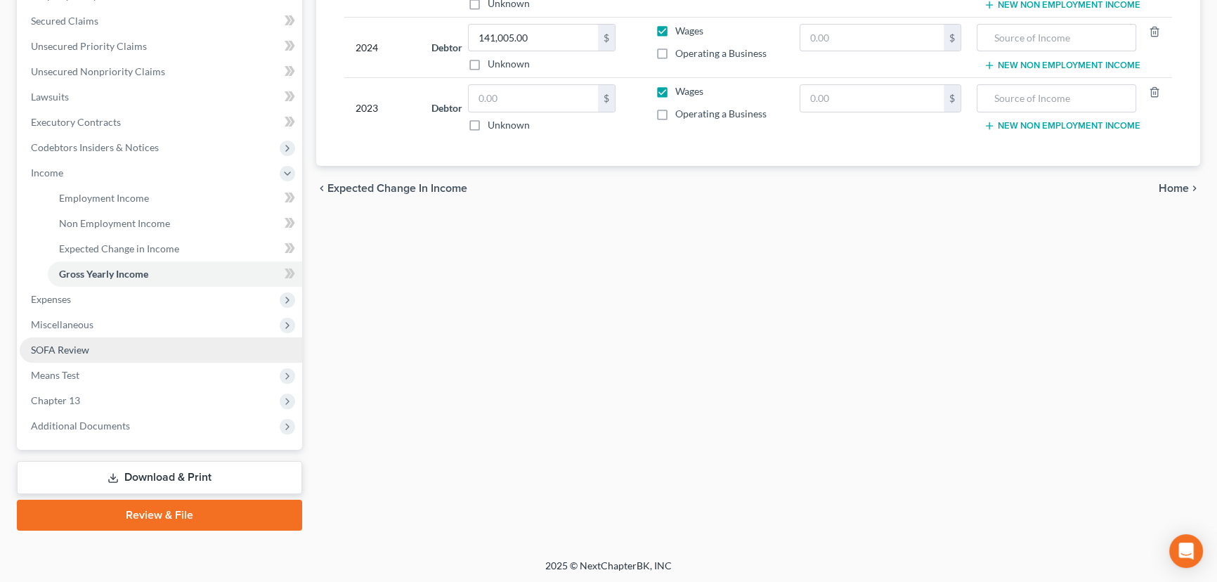
drag, startPoint x: 120, startPoint y: 344, endPoint x: 112, endPoint y: 353, distance: 12.4
click at [120, 344] on link "SOFA Review" at bounding box center [161, 349] width 282 height 25
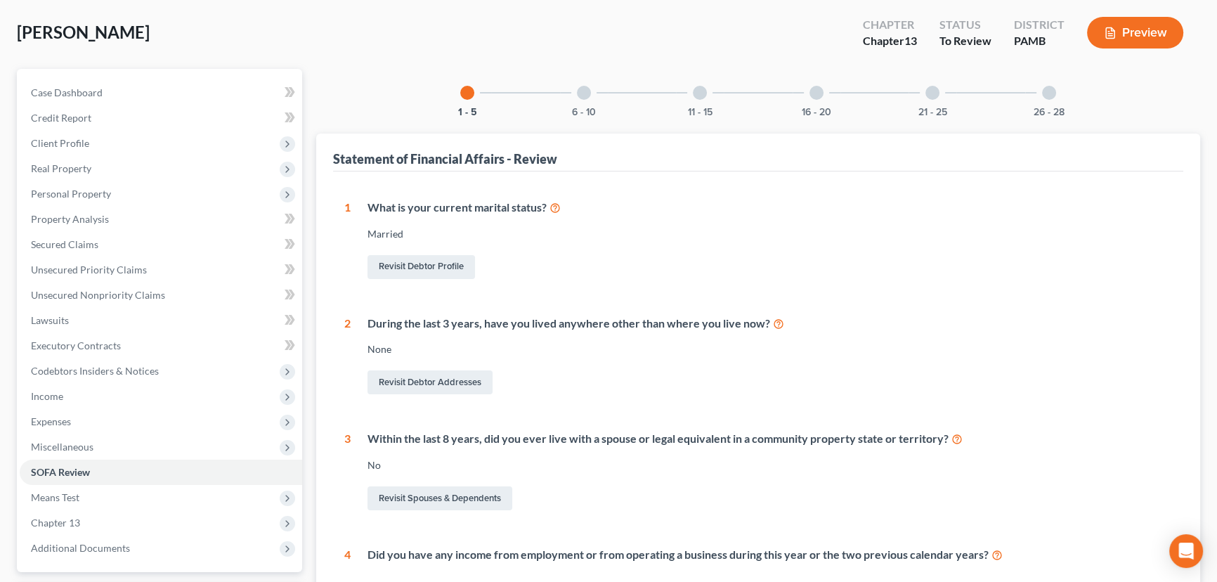
scroll to position [63, 0]
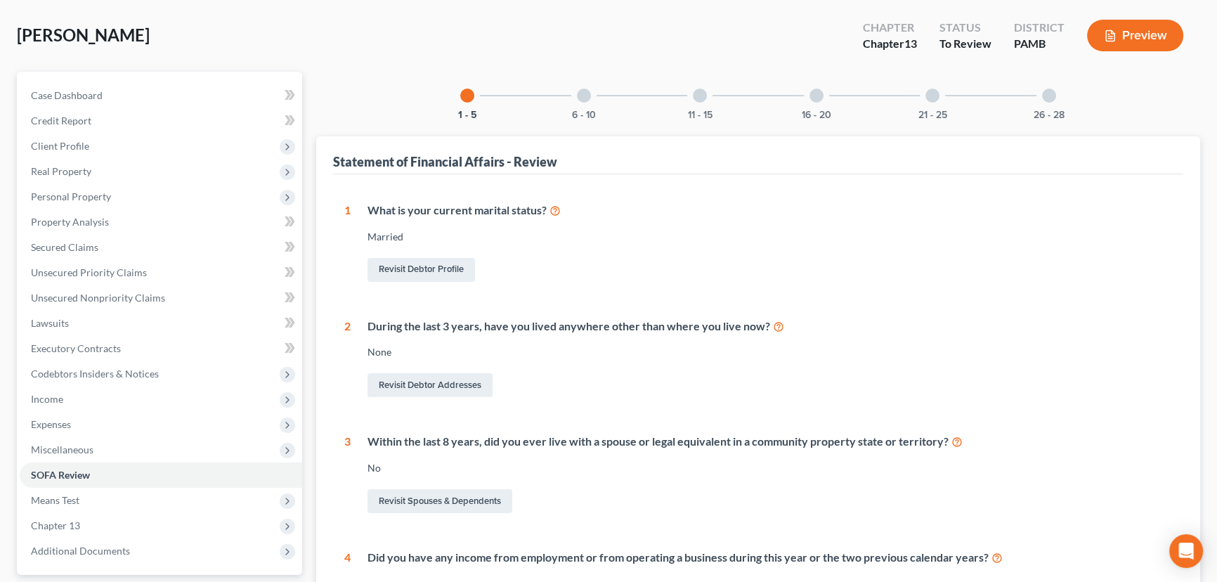
click at [585, 103] on div "6 - 10" at bounding box center [584, 96] width 48 height 48
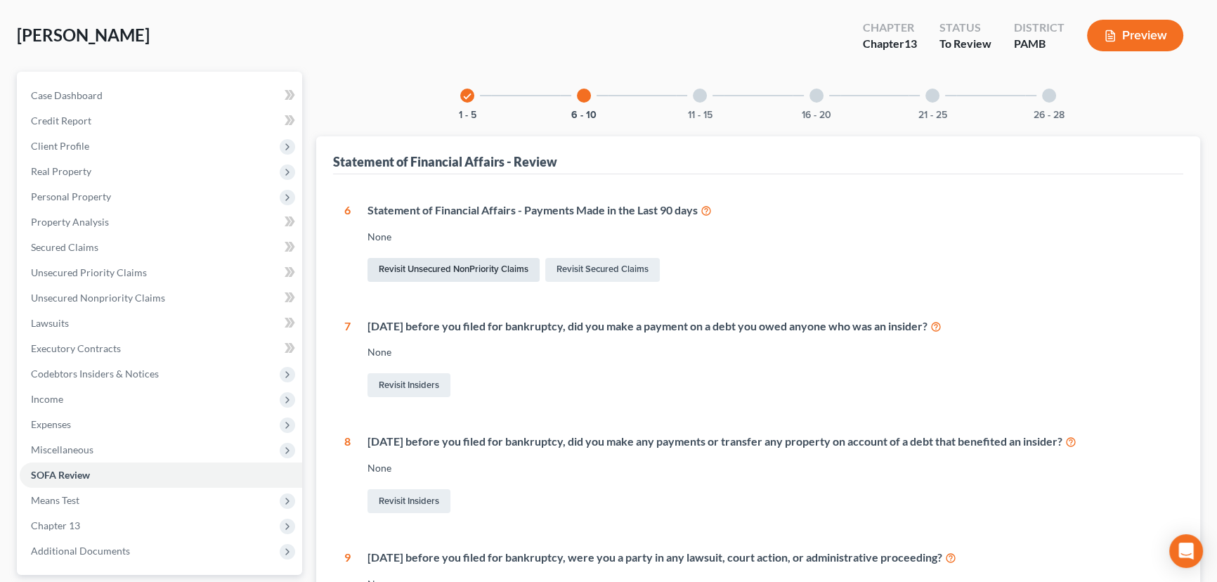
click at [443, 267] on link "Revisit Unsecured NonPriority Claims" at bounding box center [453, 270] width 172 height 24
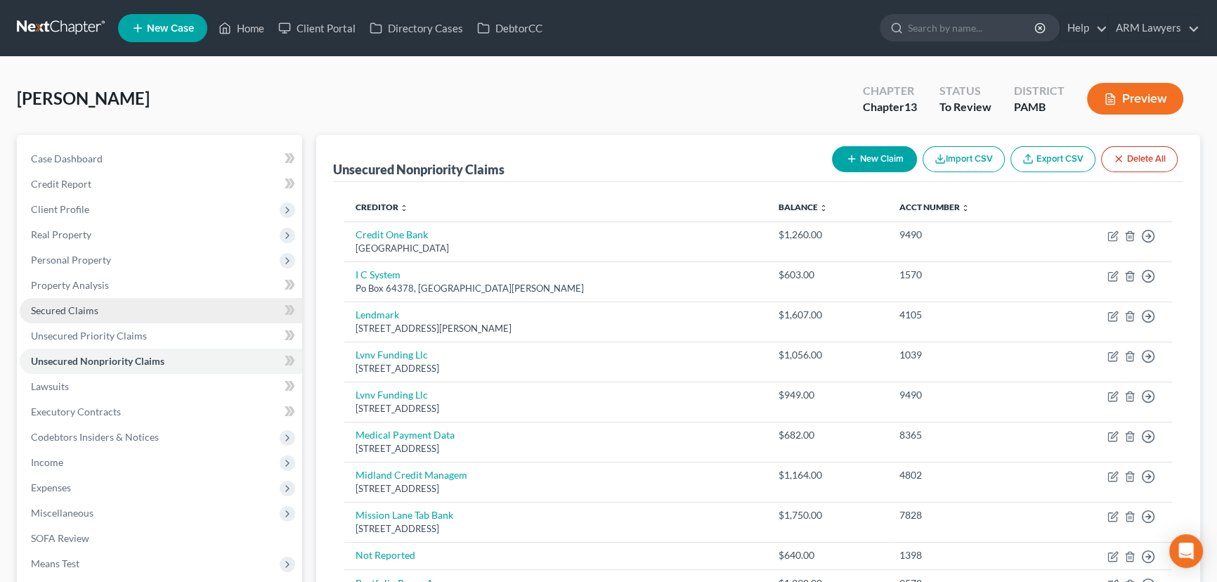
click at [81, 306] on span "Secured Claims" at bounding box center [64, 310] width 67 height 12
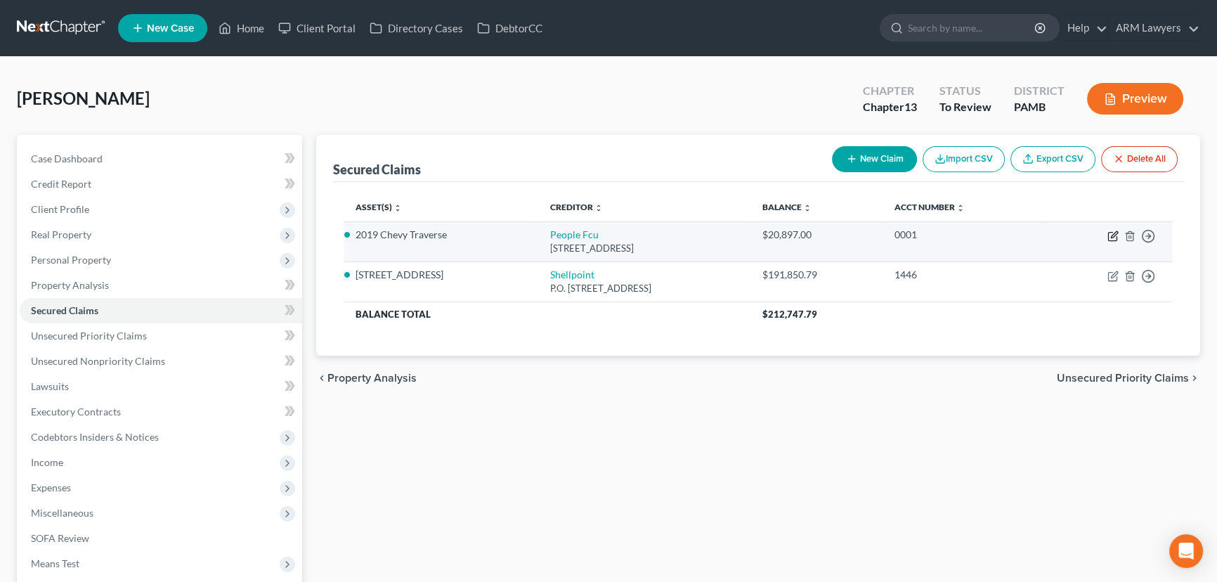
click at [1109, 235] on icon "button" at bounding box center [1112, 235] width 11 height 11
select select "39"
select select "3"
select select "0"
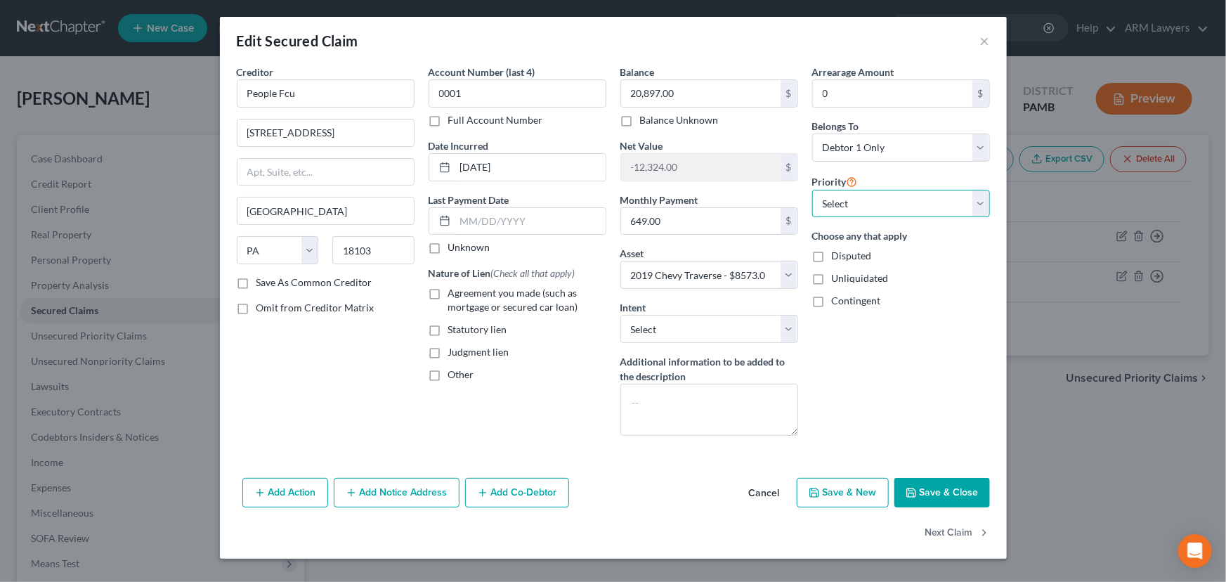
click at [870, 204] on select "Select 1st 2nd 3rd 4th 5th 6th 7th 8th 9th 10th 11th 12th 13th 14th 15th 16th 1…" at bounding box center [901, 204] width 178 height 28
click at [480, 225] on input "text" at bounding box center [530, 221] width 150 height 27
click at [945, 488] on button "Save & Close" at bounding box center [942, 493] width 96 height 30
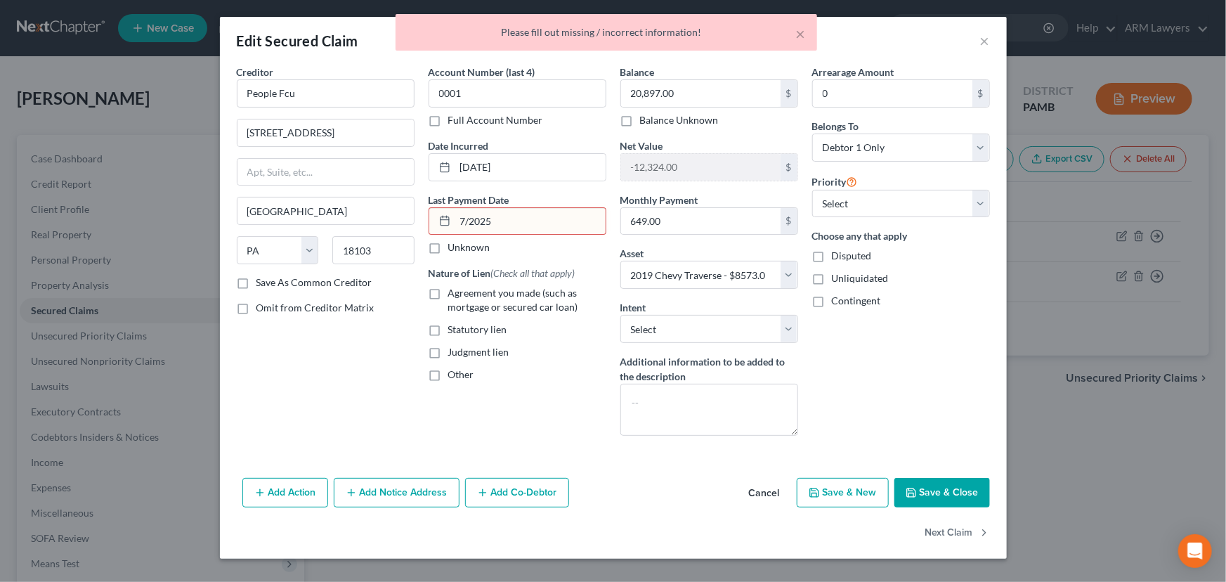
click at [485, 218] on input "7/2025" at bounding box center [530, 221] width 150 height 27
click at [466, 216] on input "7/2025" at bounding box center [530, 221] width 150 height 27
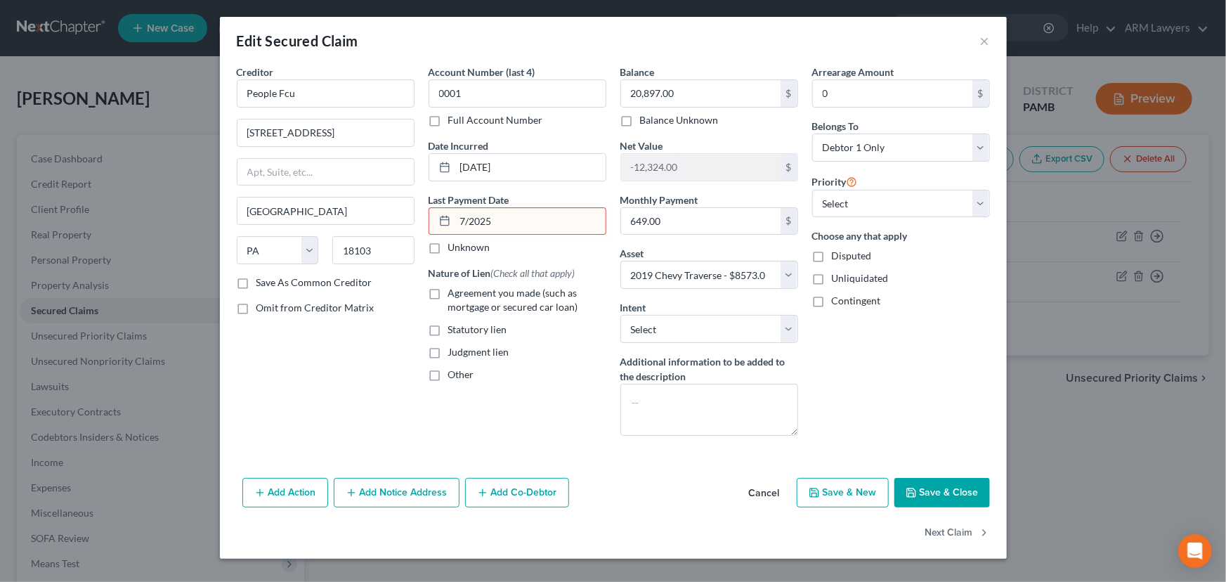
click at [469, 221] on input "7/2025" at bounding box center [530, 221] width 150 height 27
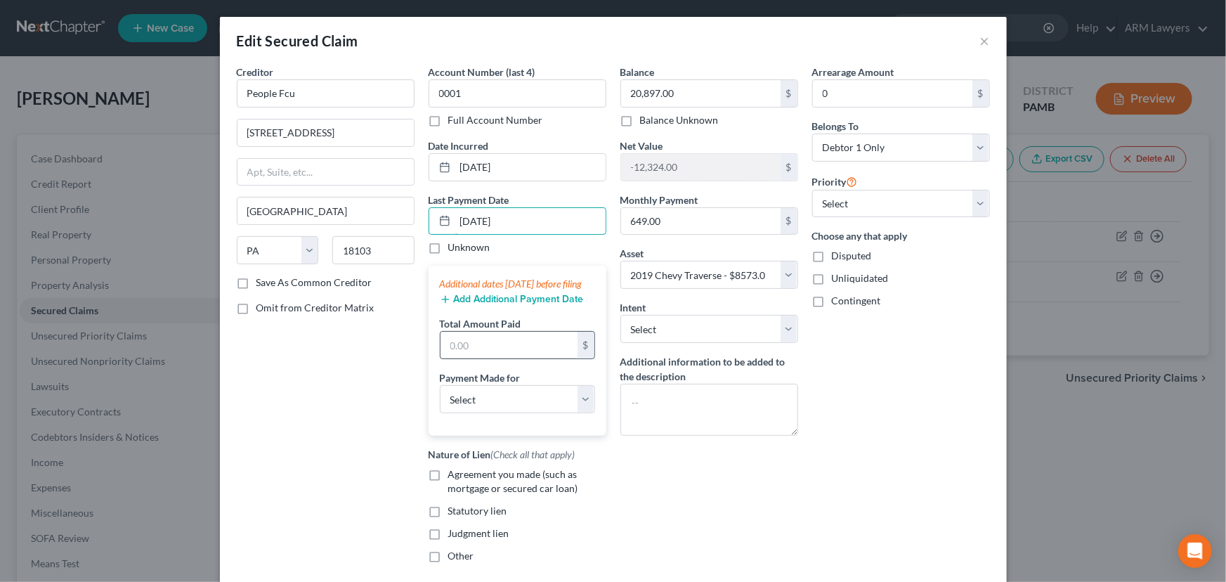
type input "[DATE]"
click at [478, 358] on input "text" at bounding box center [508, 345] width 137 height 27
type input "1,299"
click at [492, 407] on select "Select Car Credit Card Loan Repayment Mortgage Other Suppliers Or Vendors" at bounding box center [517, 399] width 155 height 28
select select "0"
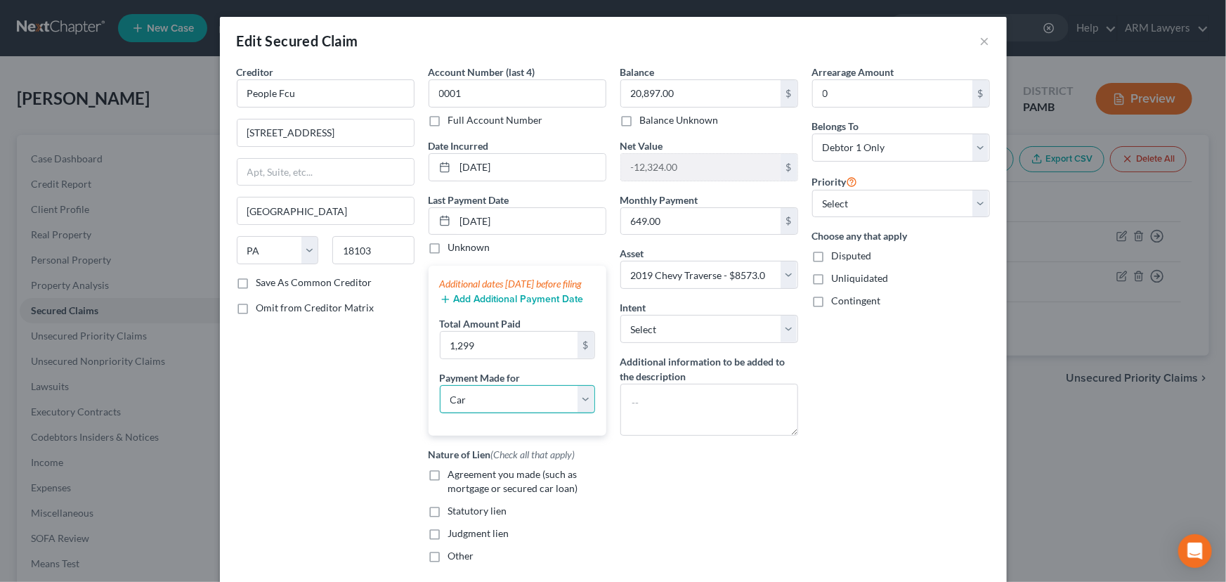
click at [440, 398] on select "Select Car Credit Card Loan Repayment Mortgage Other Suppliers Or Vendors" at bounding box center [517, 399] width 155 height 28
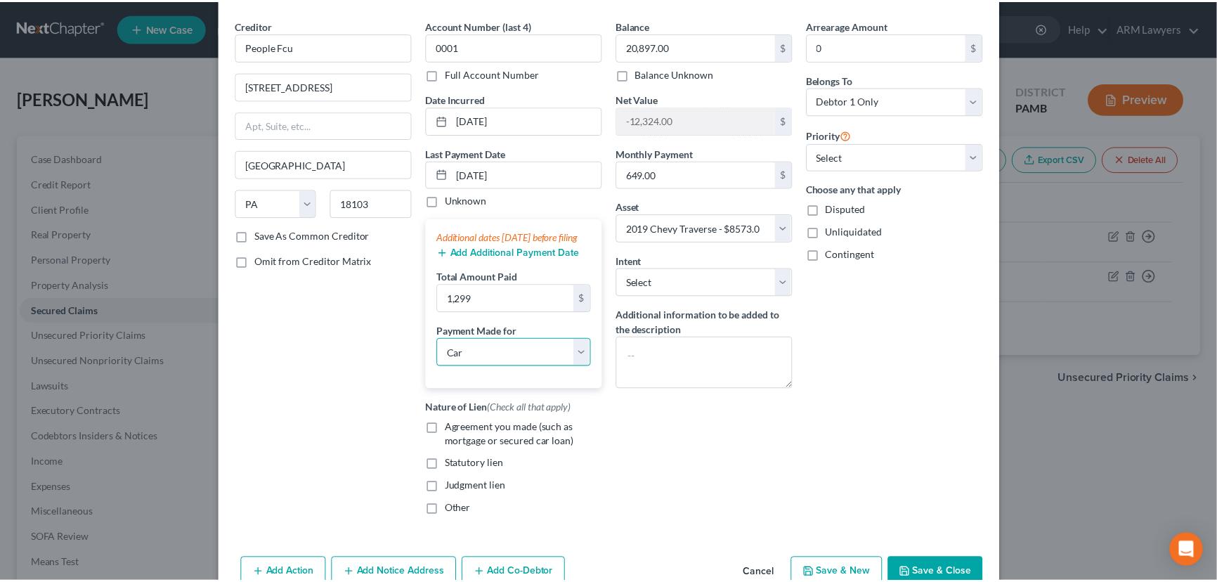
scroll to position [133, 0]
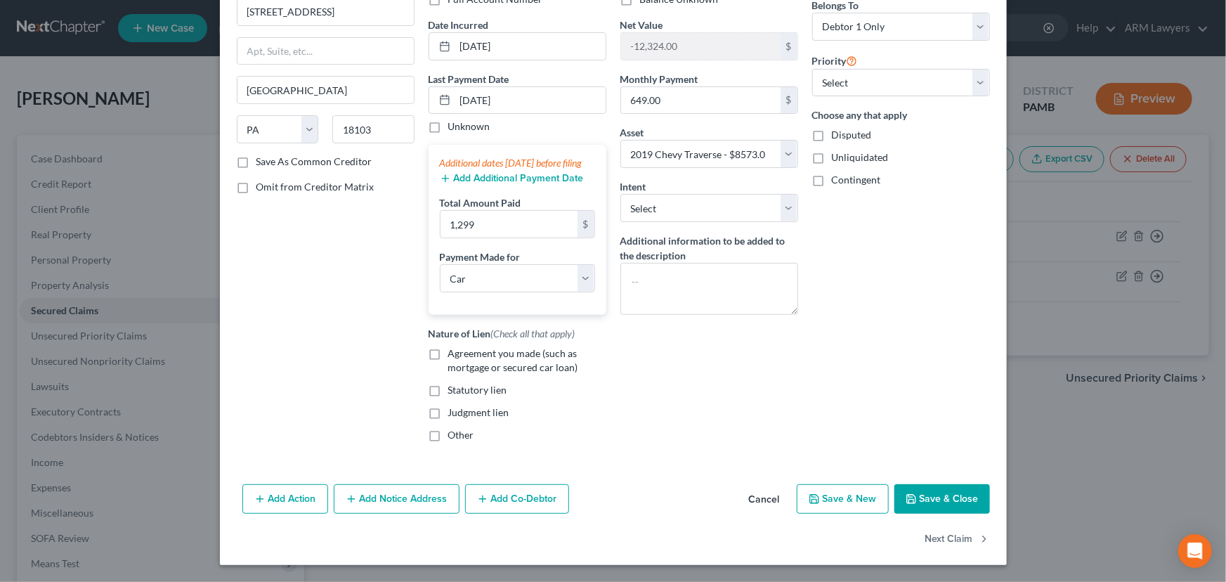
click at [923, 489] on button "Save & Close" at bounding box center [942, 499] width 96 height 30
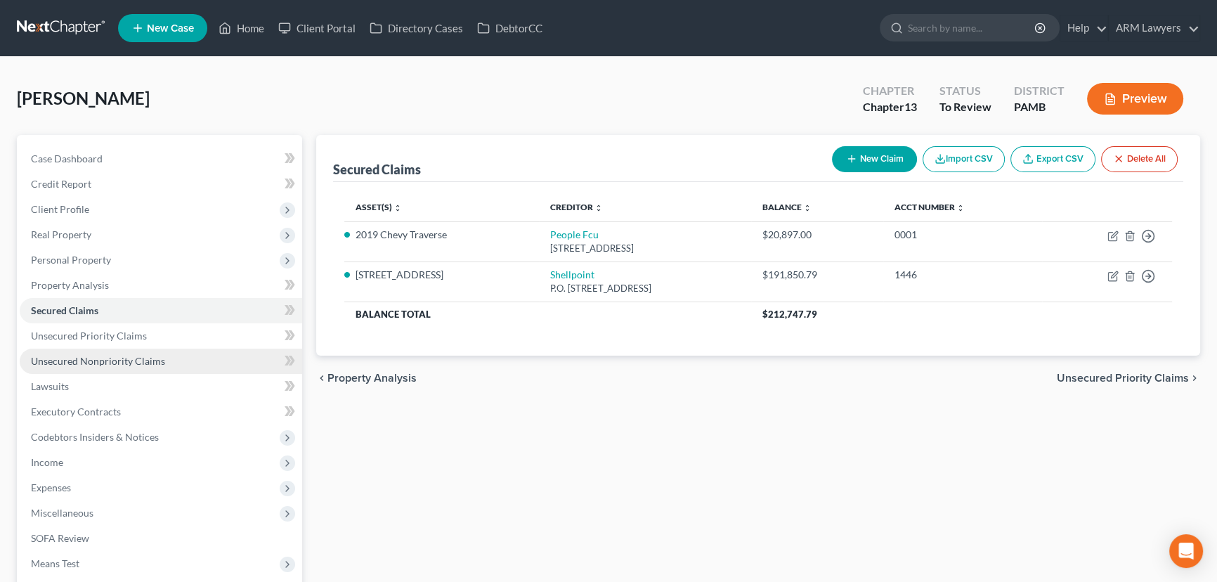
click at [123, 353] on link "Unsecured Nonpriority Claims" at bounding box center [161, 360] width 282 height 25
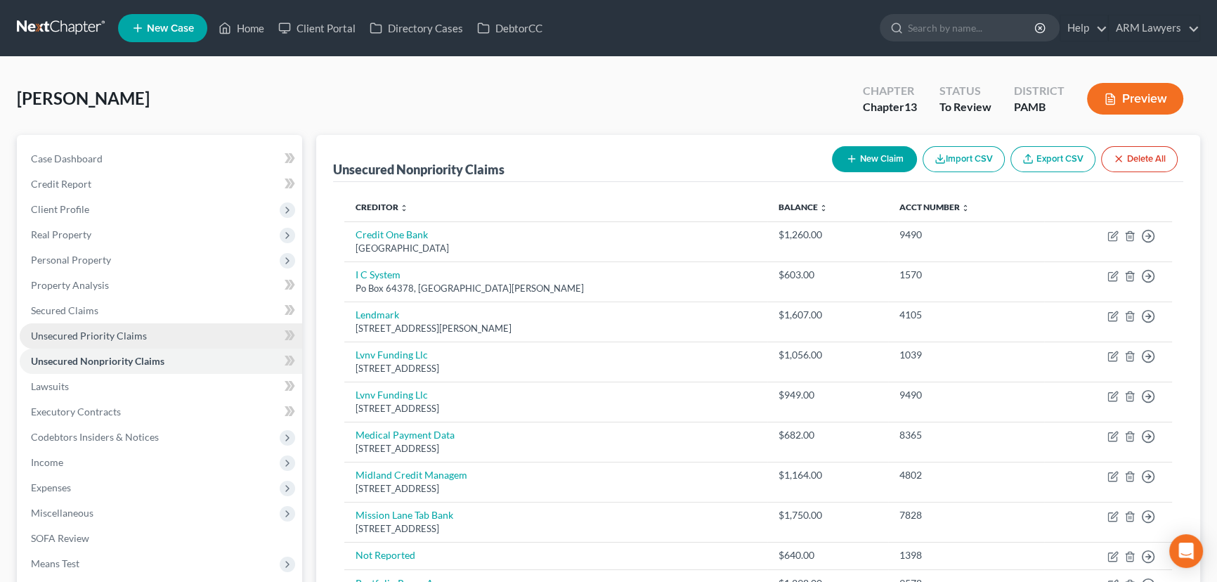
click at [92, 334] on span "Unsecured Priority Claims" at bounding box center [89, 335] width 116 height 12
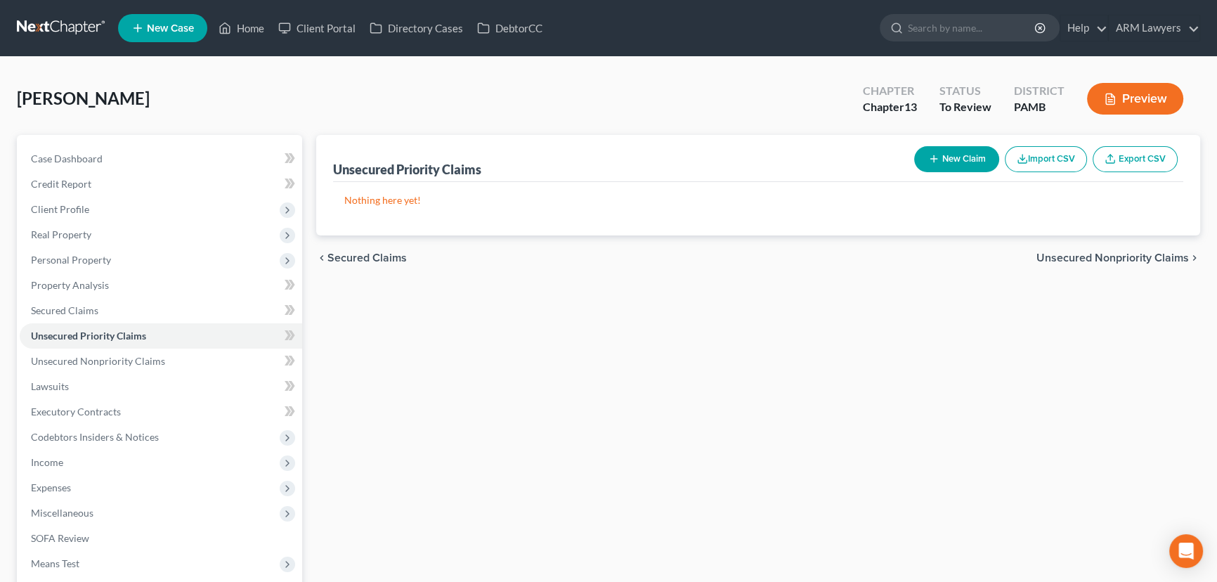
click at [961, 152] on button "New Claim" at bounding box center [956, 159] width 85 height 26
select select "0"
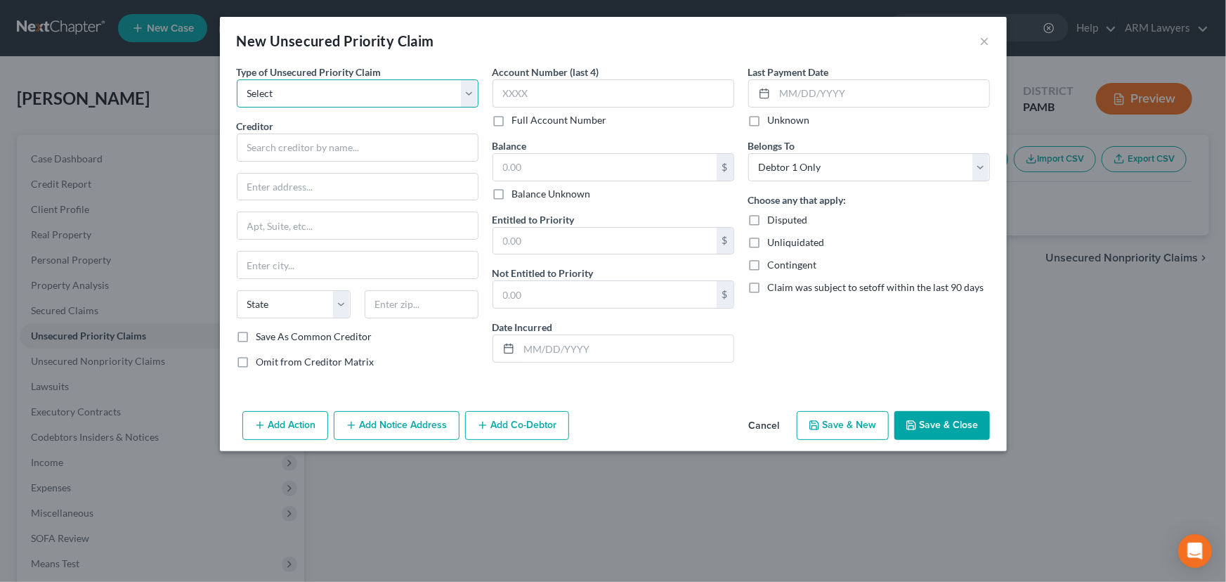
click at [346, 87] on select "Select Taxes & Other Government Units Domestic Support Obligations Extensions o…" at bounding box center [358, 93] width 242 height 28
drag, startPoint x: 984, startPoint y: 37, endPoint x: 691, endPoint y: 207, distance: 338.7
click at [984, 39] on button "×" at bounding box center [985, 40] width 10 height 17
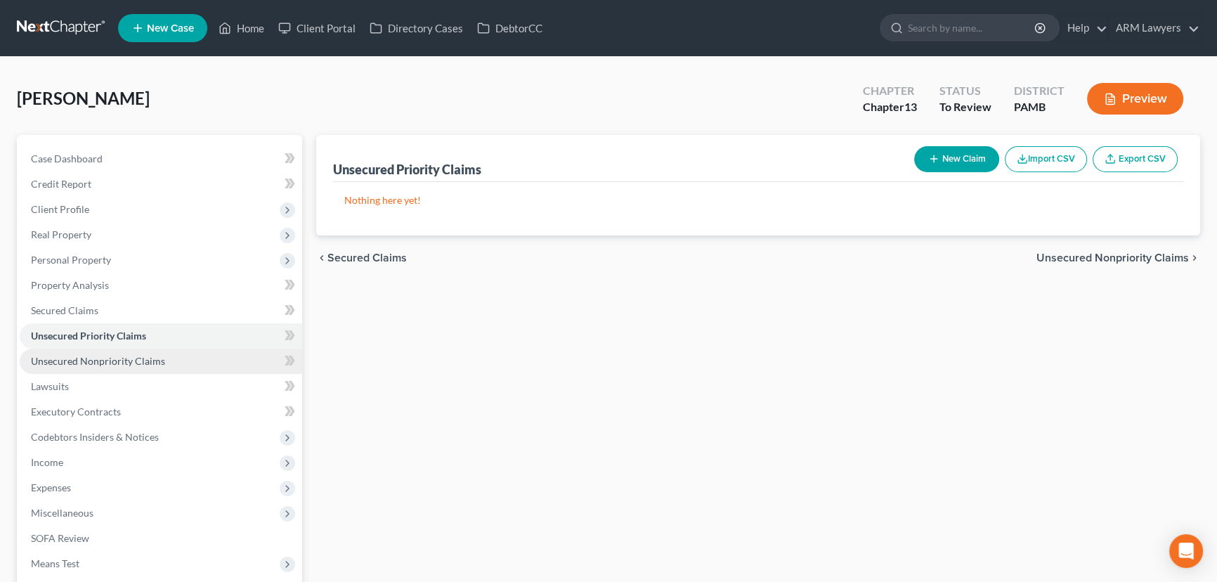
click at [149, 365] on span "Unsecured Nonpriority Claims" at bounding box center [98, 361] width 134 height 12
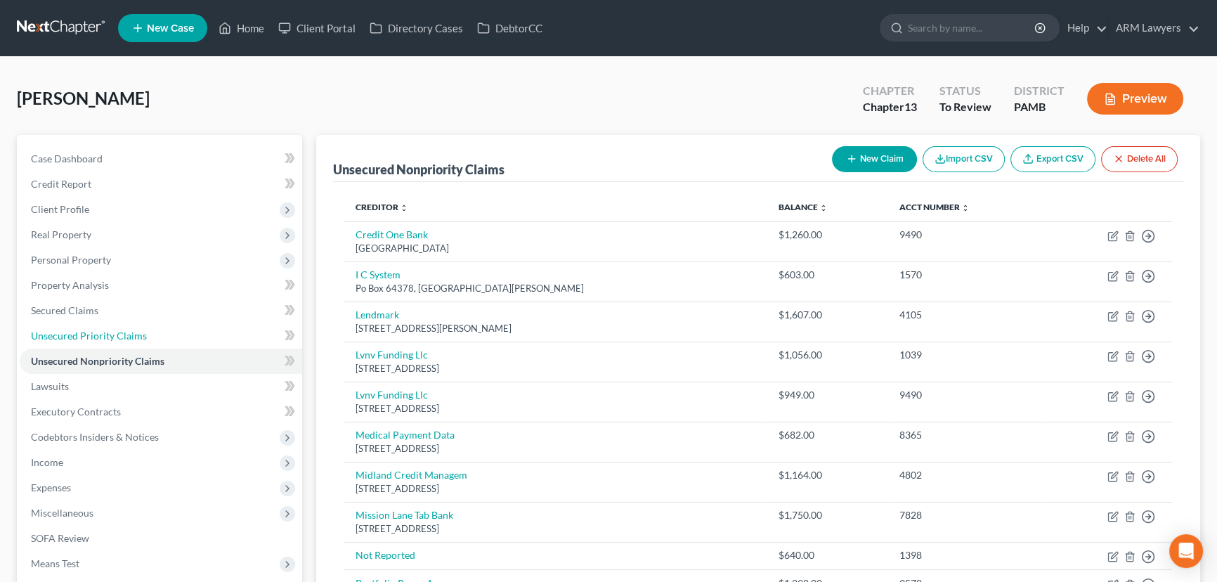
drag, startPoint x: 111, startPoint y: 334, endPoint x: 455, endPoint y: 278, distance: 348.7
click at [111, 334] on span "Unsecured Priority Claims" at bounding box center [89, 335] width 116 height 12
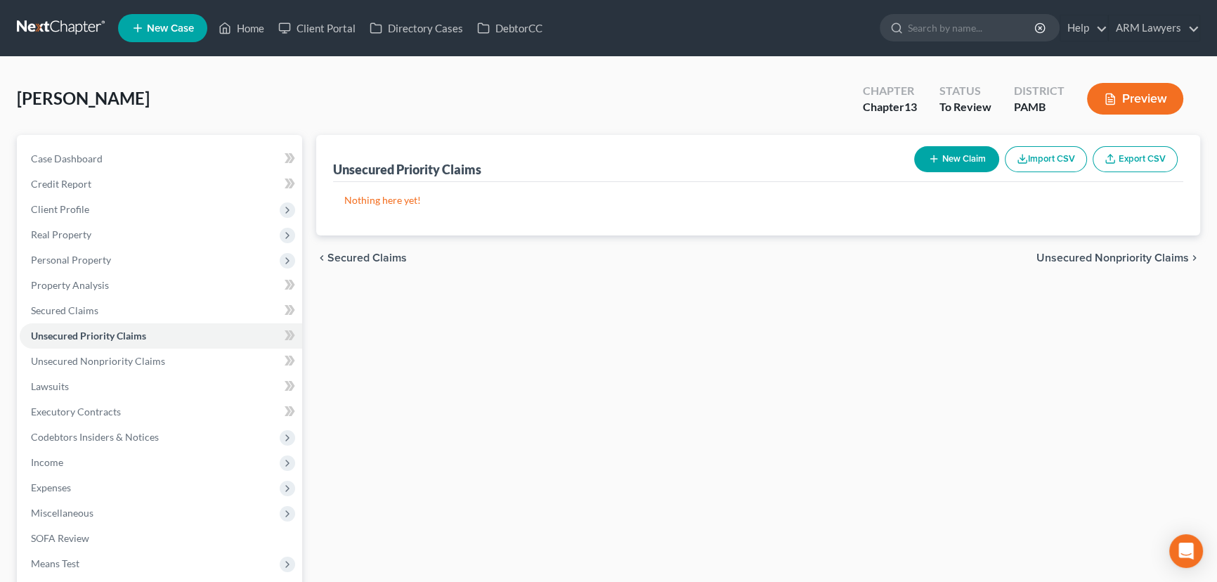
click at [950, 157] on button "New Claim" at bounding box center [956, 159] width 85 height 26
select select "0"
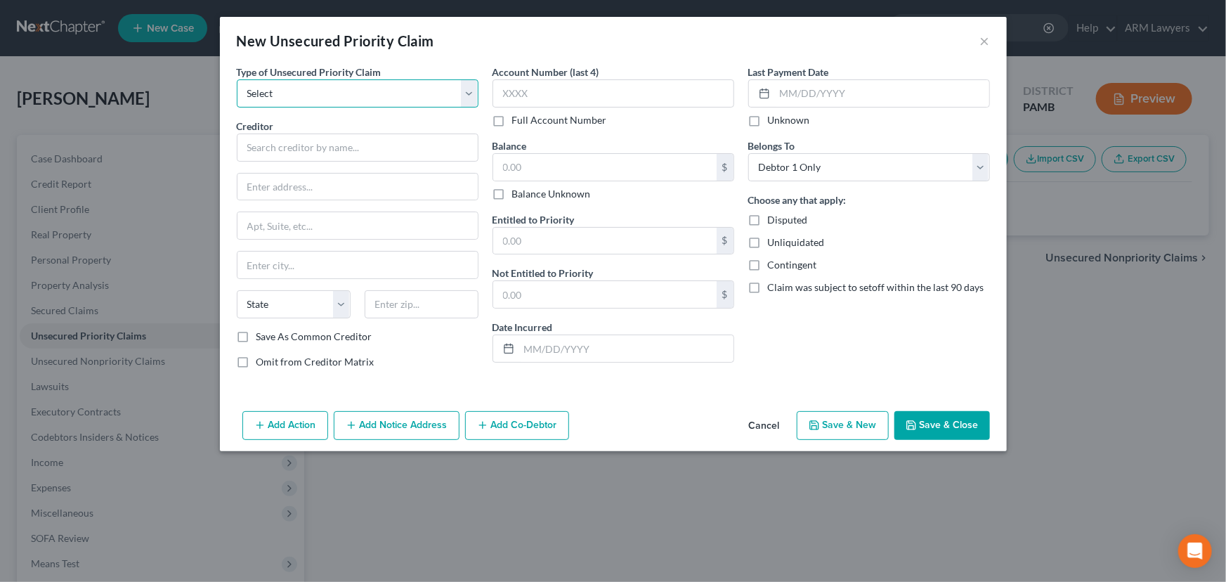
click at [343, 96] on select "Select Taxes & Other Government Units Domestic Support Obligations Extensions o…" at bounding box center [358, 93] width 242 height 28
select select "9"
click at [237, 79] on select "Select Taxes & Other Government Units Domestic Support Obligations Extensions o…" at bounding box center [358, 93] width 242 height 28
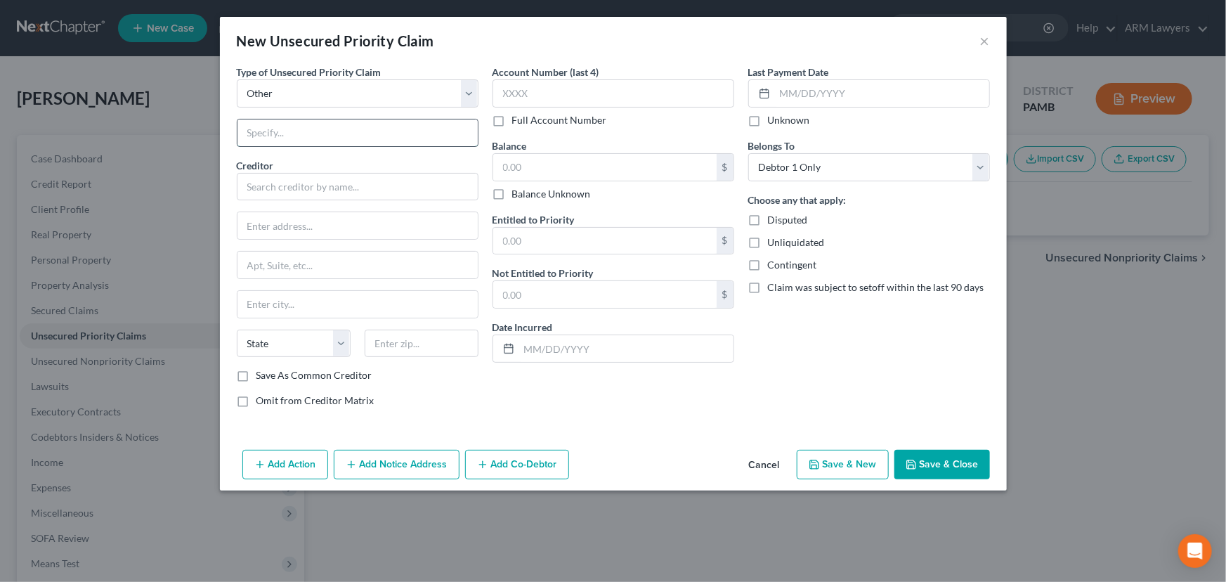
click at [318, 133] on input "text" at bounding box center [357, 132] width 240 height 27
click at [339, 133] on input "[PERSON_NAME] tow" at bounding box center [357, 132] width 240 height 27
click at [281, 131] on input "[PERSON_NAME][GEOGRAPHIC_DATA]" at bounding box center [357, 132] width 240 height 27
type input "[PERSON_NAME][GEOGRAPHIC_DATA]"
click at [344, 188] on input "text" at bounding box center [358, 187] width 242 height 28
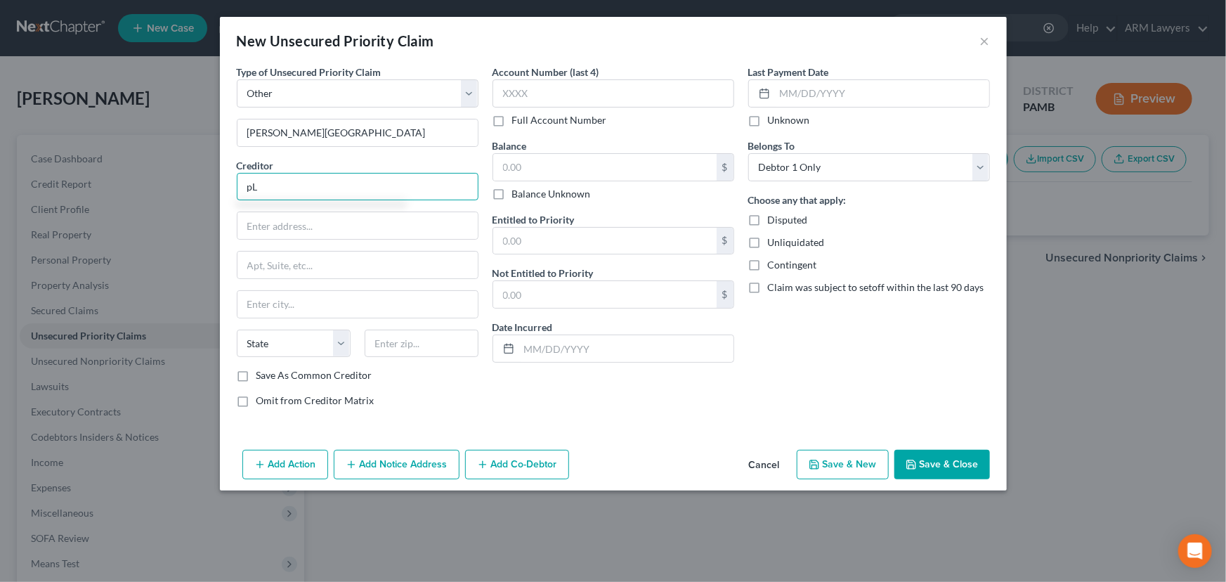
type input "p"
type input "[PERSON_NAME][GEOGRAPHIC_DATA]"
click at [296, 226] on input "text" at bounding box center [357, 225] width 240 height 27
paste input "[STREET_ADDRESS][PERSON_NAME]"
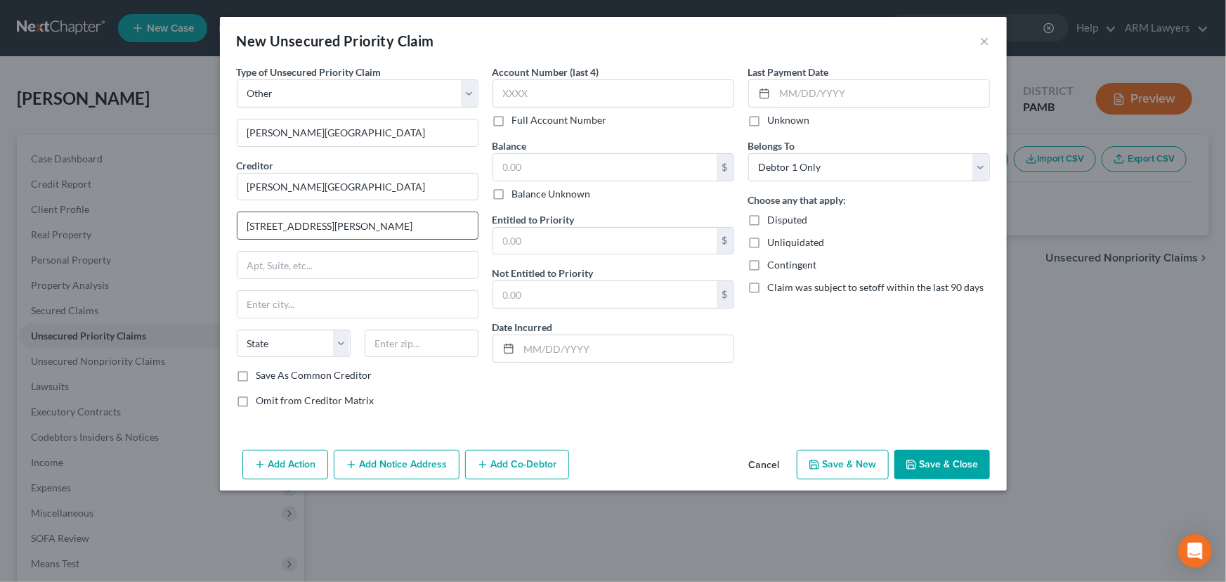
drag, startPoint x: 325, startPoint y: 220, endPoint x: 358, endPoint y: 224, distance: 32.6
click at [358, 224] on input "[STREET_ADDRESS][PERSON_NAME]" at bounding box center [357, 225] width 240 height 27
type input "[STREET_ADDRESS][PERSON_NAME]"
type input "Easton,"
drag, startPoint x: 378, startPoint y: 218, endPoint x: 344, endPoint y: 219, distance: 34.5
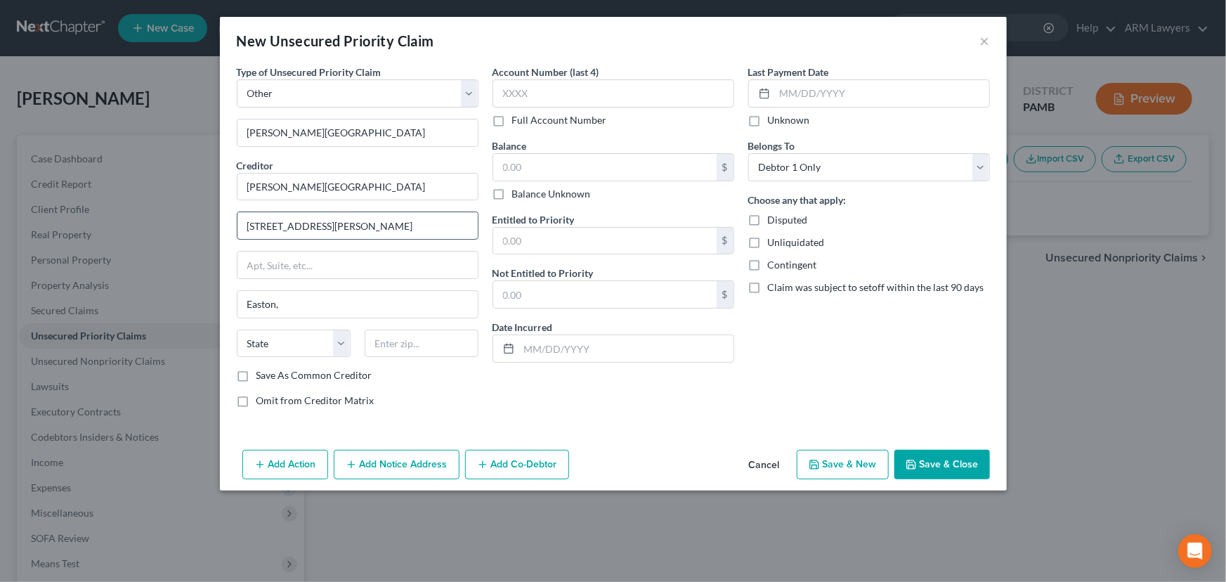
click at [344, 219] on input "[STREET_ADDRESS][PERSON_NAME]" at bounding box center [357, 225] width 240 height 27
type input "[STREET_ADDRESS][PERSON_NAME]"
type input "18045"
click at [329, 341] on select "State [US_STATE] AK AR AZ CA CO CT DE DC [GEOGRAPHIC_DATA] [GEOGRAPHIC_DATA] GU…" at bounding box center [294, 343] width 114 height 28
type input "Easton"
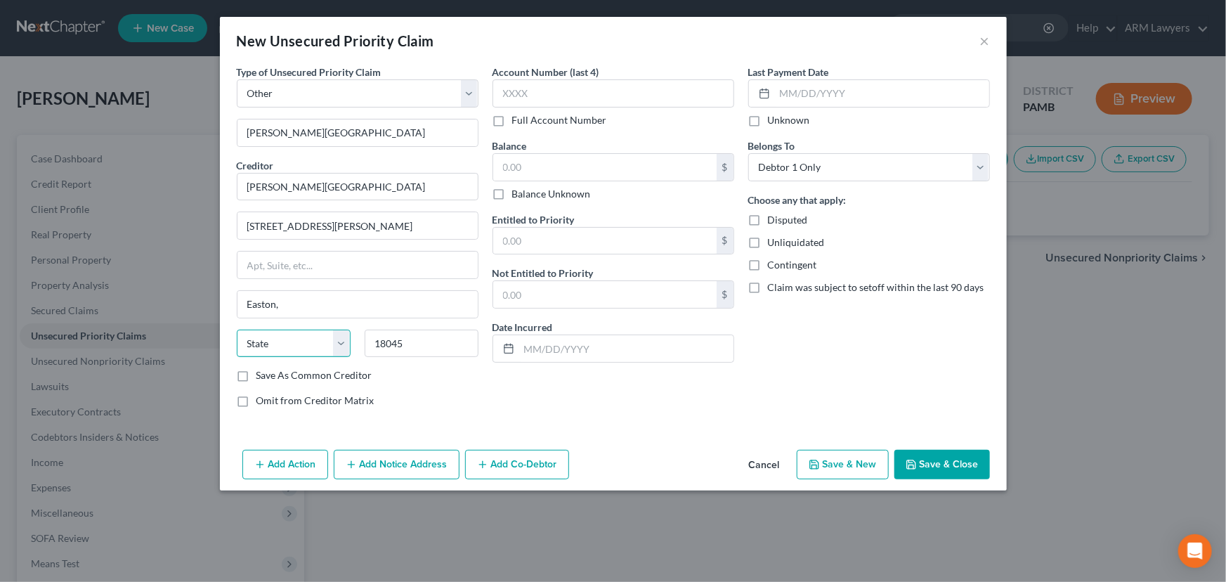
select select "39"
click at [237, 329] on select "State [US_STATE] AK AR AZ CA CO CT DE DC [GEOGRAPHIC_DATA] [GEOGRAPHIC_DATA] GU…" at bounding box center [294, 343] width 114 height 28
click at [348, 220] on input "[STREET_ADDRESS][PERSON_NAME]" at bounding box center [357, 225] width 240 height 27
type input "[STREET_ADDRESS][PERSON_NAME]"
click at [534, 240] on input "text" at bounding box center [604, 241] width 223 height 27
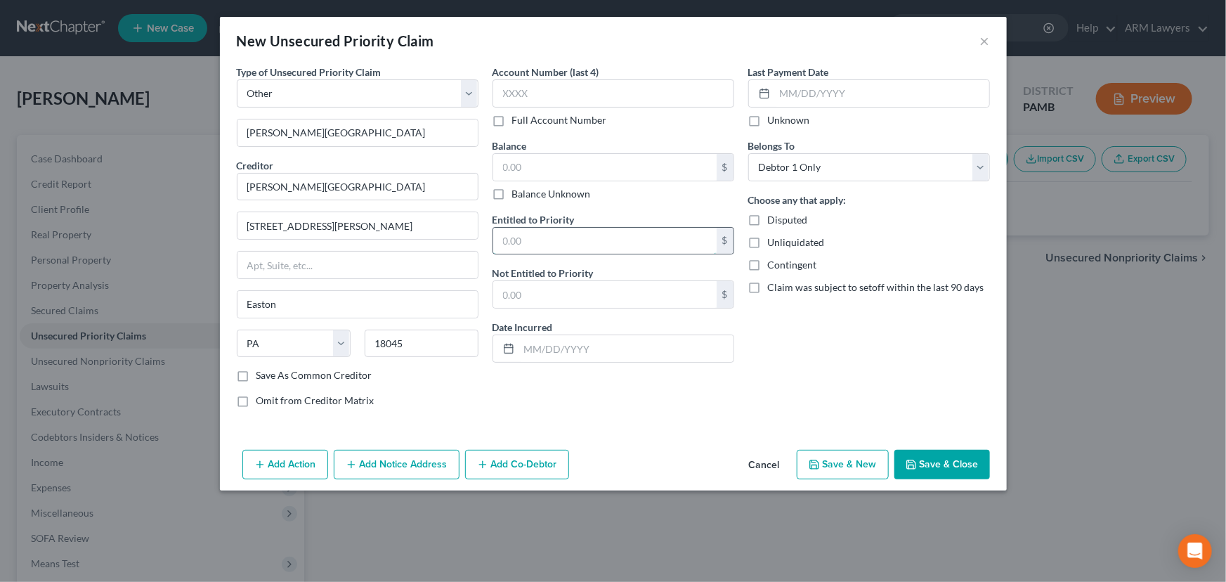
click at [541, 246] on input "text" at bounding box center [604, 241] width 223 height 27
type input "9,479.21"
click at [768, 119] on label "Unknown" at bounding box center [789, 120] width 42 height 14
click at [773, 119] on input "Unknown" at bounding box center [777, 117] width 9 height 9
checkbox input "true"
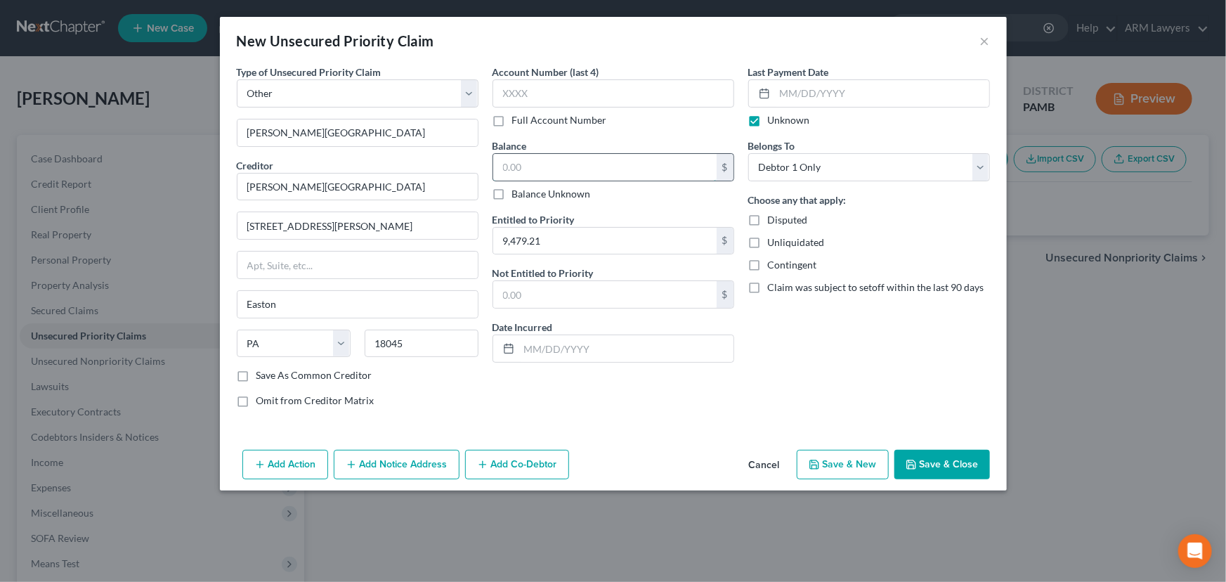
click at [546, 170] on input "text" at bounding box center [604, 167] width 223 height 27
type input "9,479.21"
click at [541, 87] on input "text" at bounding box center [613, 93] width 242 height 28
click at [533, 89] on input "text" at bounding box center [613, 93] width 242 height 28
type input "5905"
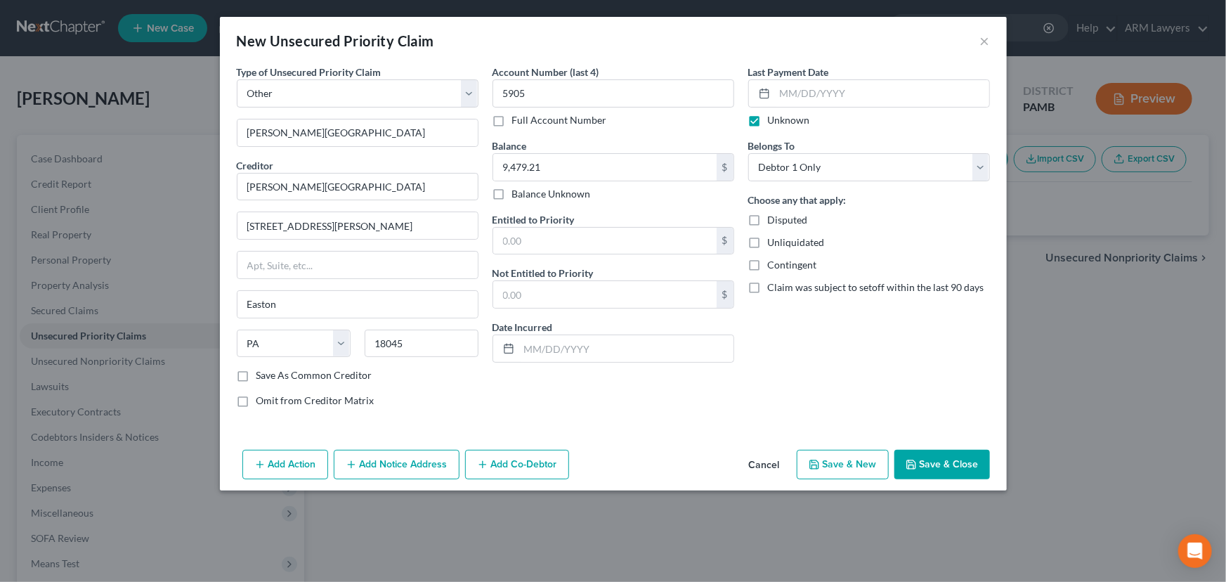
click at [920, 463] on button "Save & Close" at bounding box center [942, 465] width 96 height 30
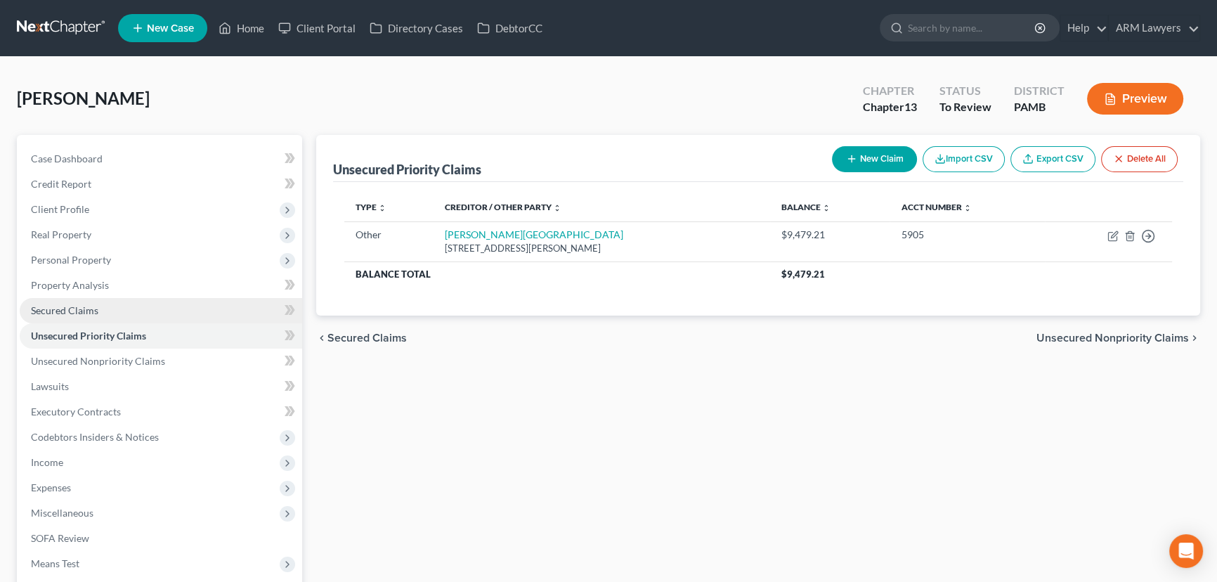
click at [93, 305] on span "Secured Claims" at bounding box center [64, 310] width 67 height 12
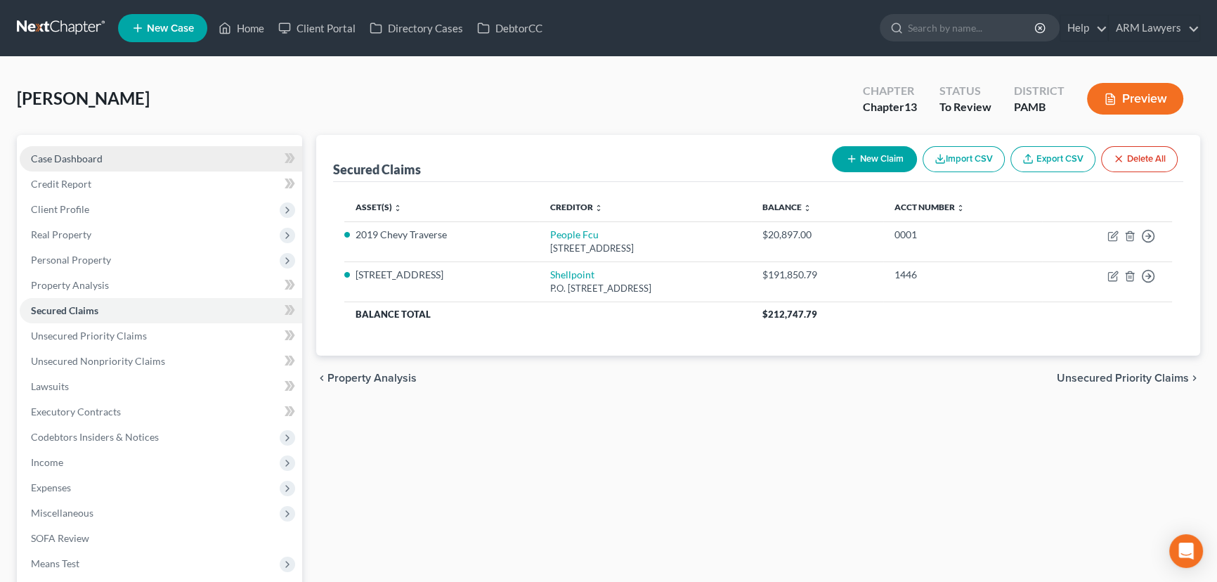
click at [103, 155] on link "Case Dashboard" at bounding box center [161, 158] width 282 height 25
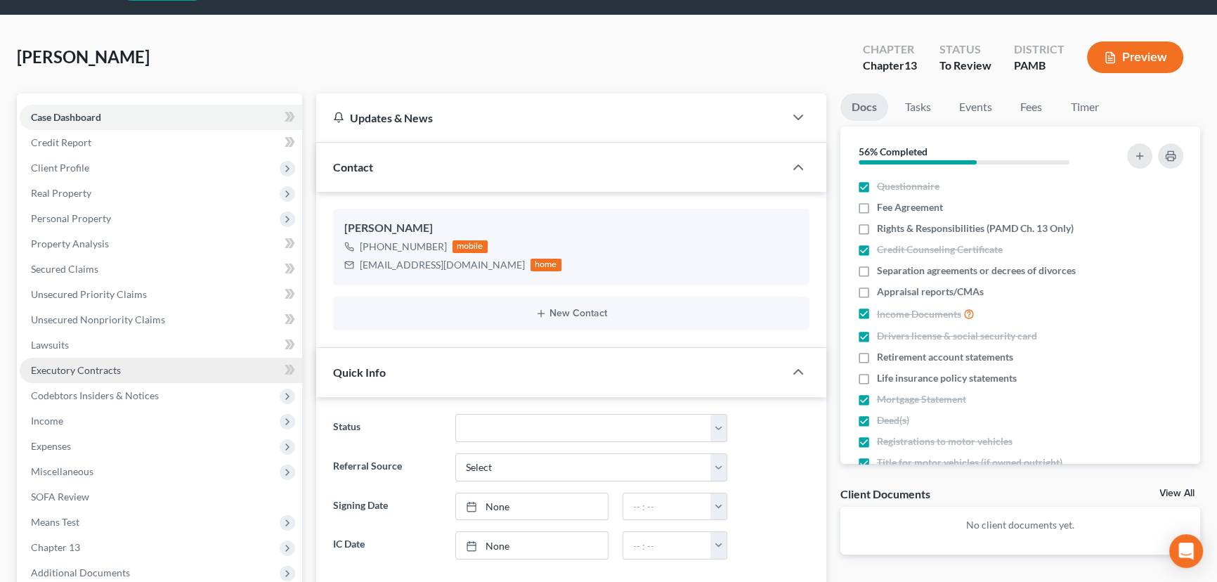
scroll to position [127, 0]
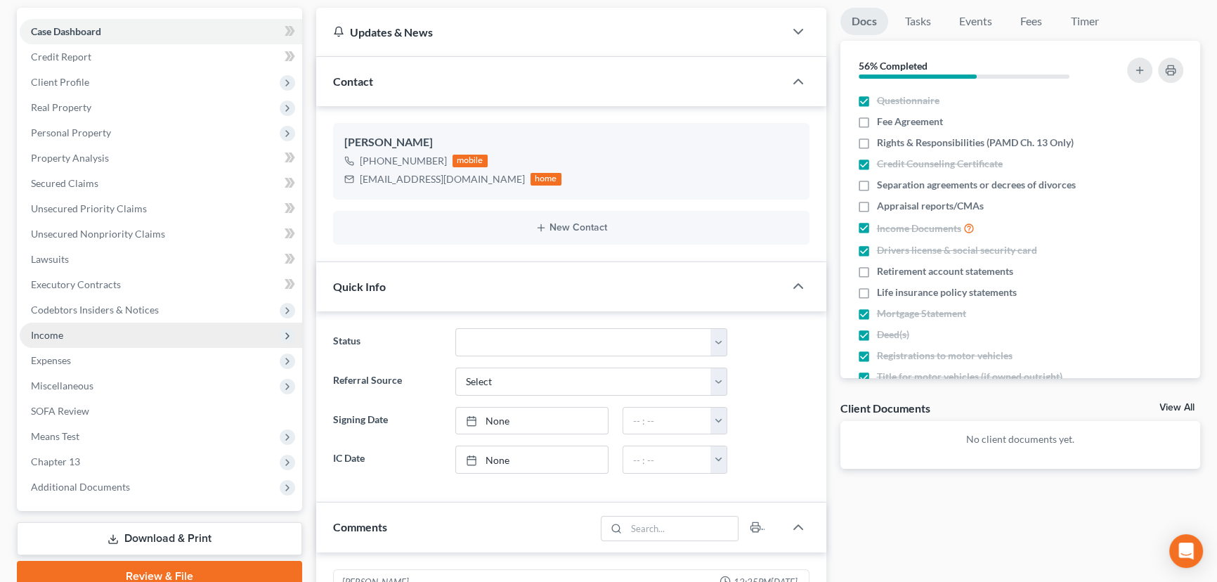
drag, startPoint x: 79, startPoint y: 344, endPoint x: 111, endPoint y: 336, distance: 33.2
click at [79, 344] on span "Income" at bounding box center [161, 334] width 282 height 25
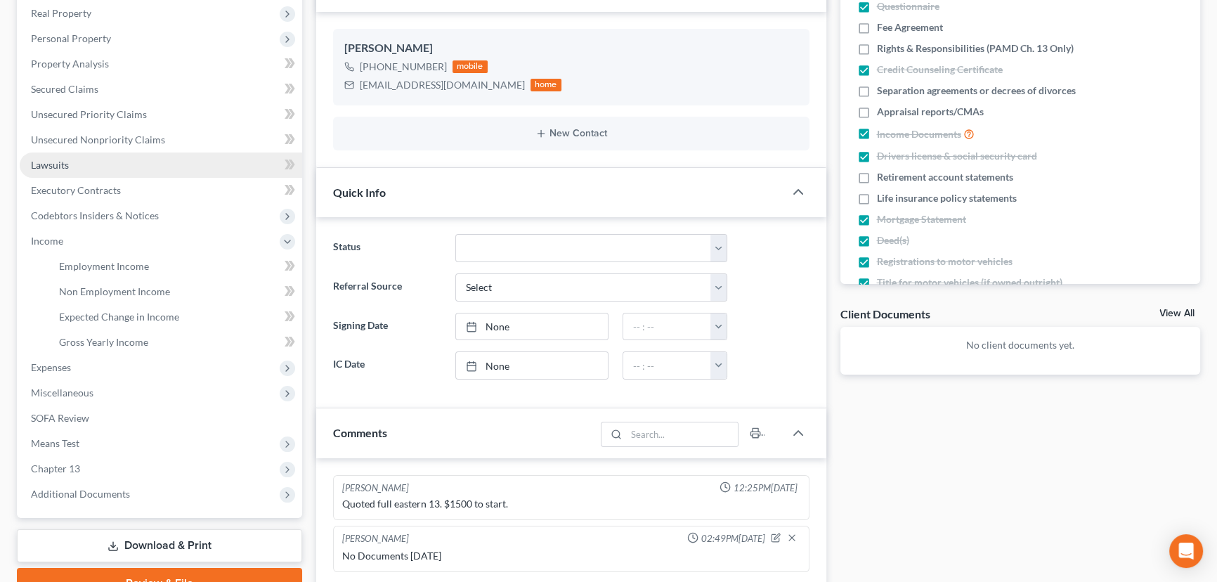
scroll to position [319, 0]
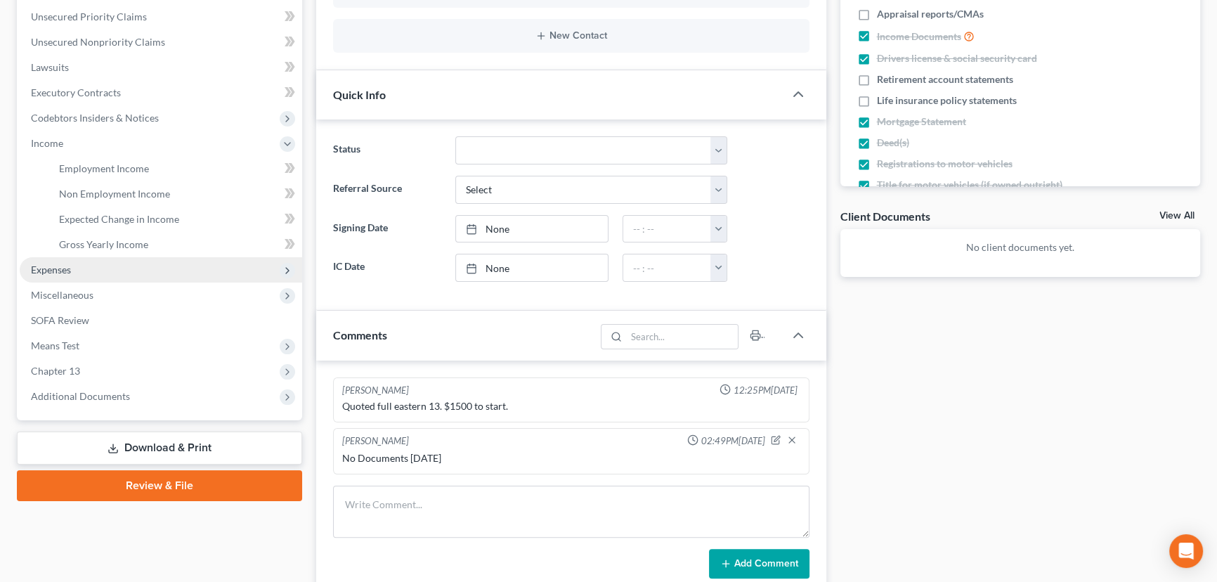
click at [93, 274] on span "Expenses" at bounding box center [161, 269] width 282 height 25
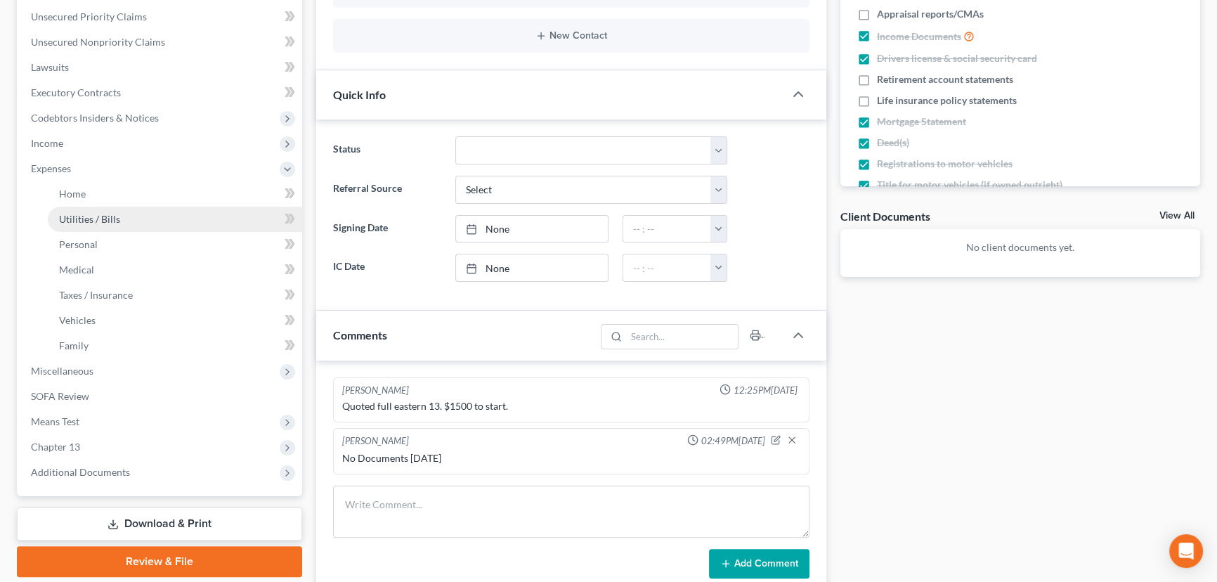
click at [136, 218] on link "Utilities / Bills" at bounding box center [175, 219] width 254 height 25
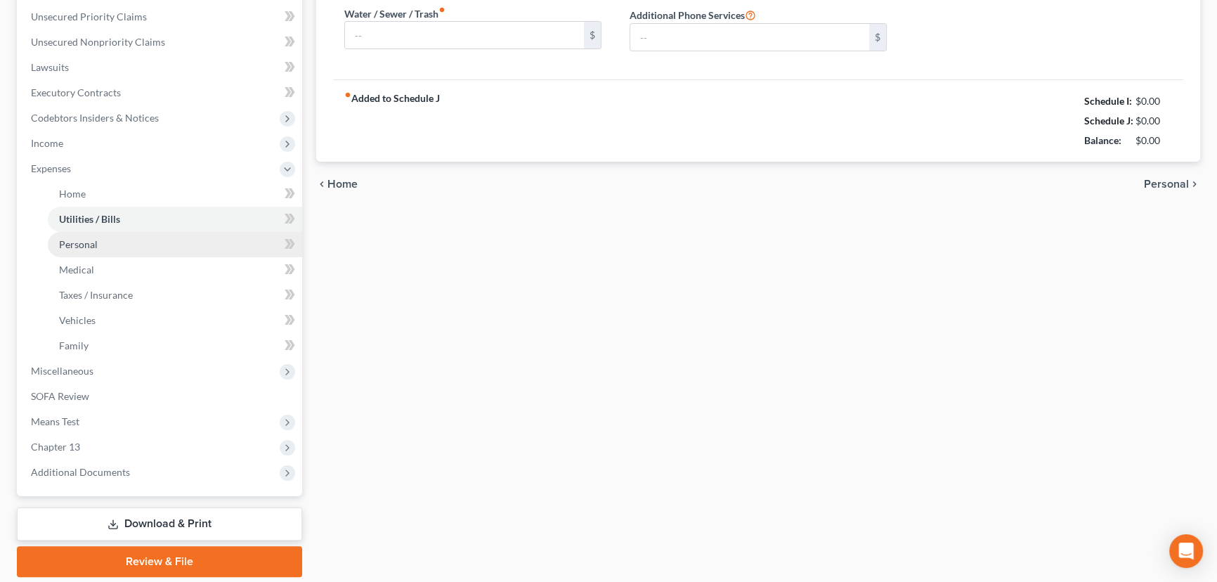
type input "1,260.00"
type input "0.00"
type input "316.26"
type input "448.00"
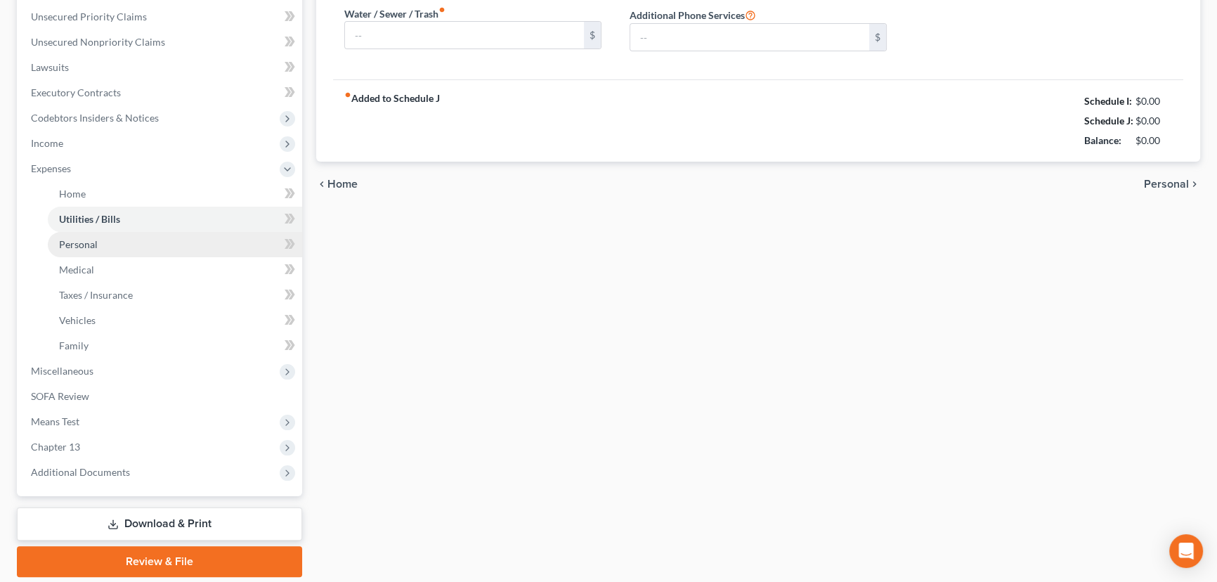
type input "0.00"
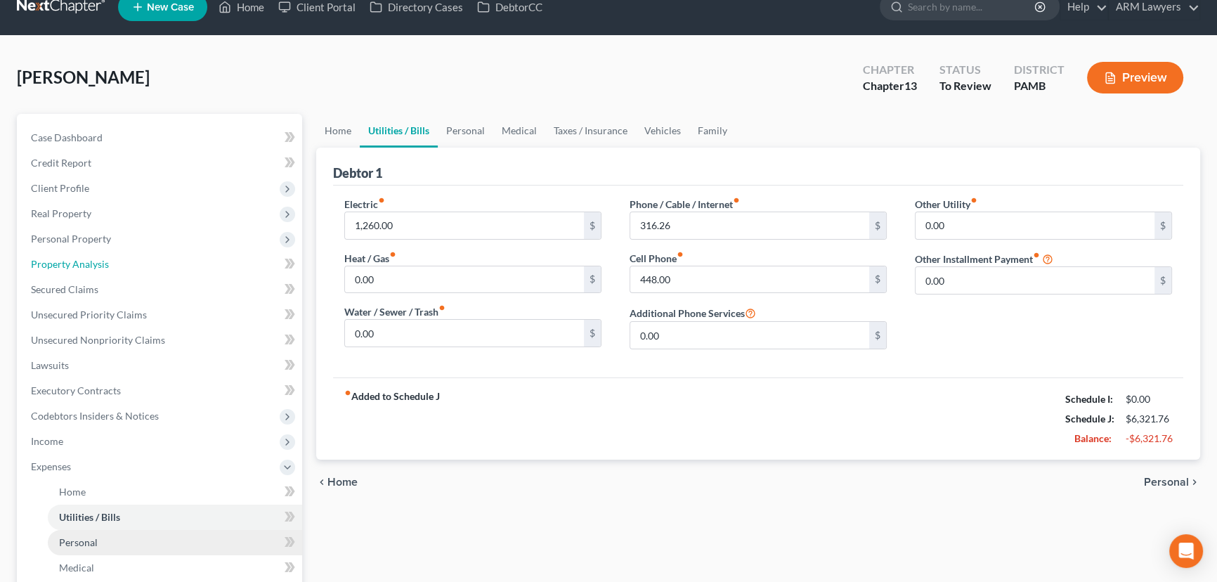
scroll to position [4, 0]
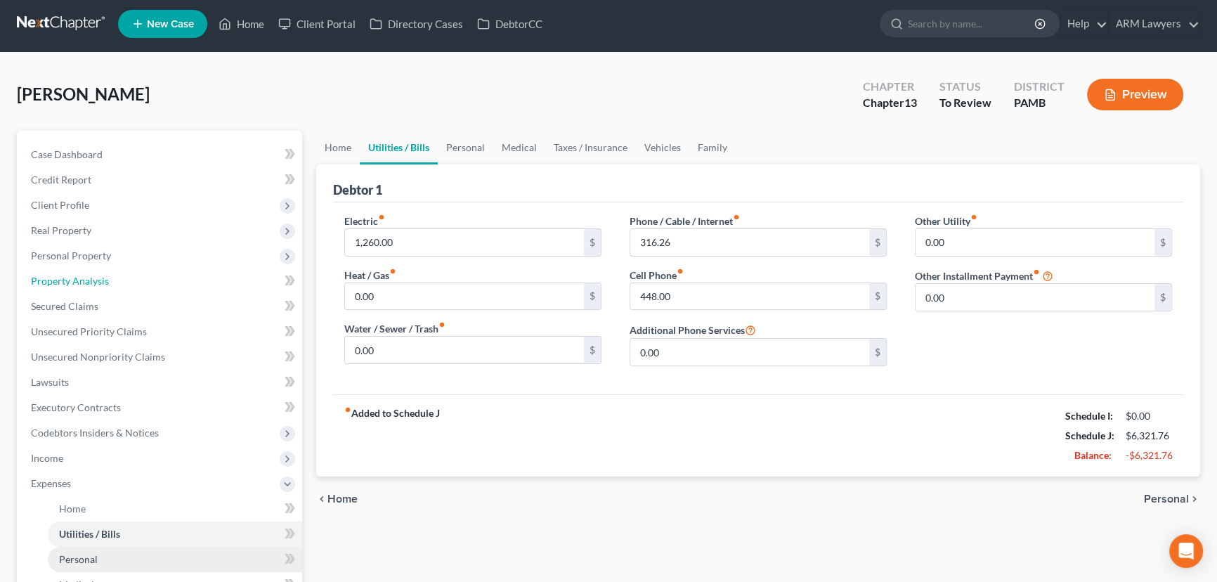
click at [112, 243] on ul "Case Dashboard Payments Invoices Payments Payments Credit Report Client Profile" at bounding box center [161, 471] width 282 height 658
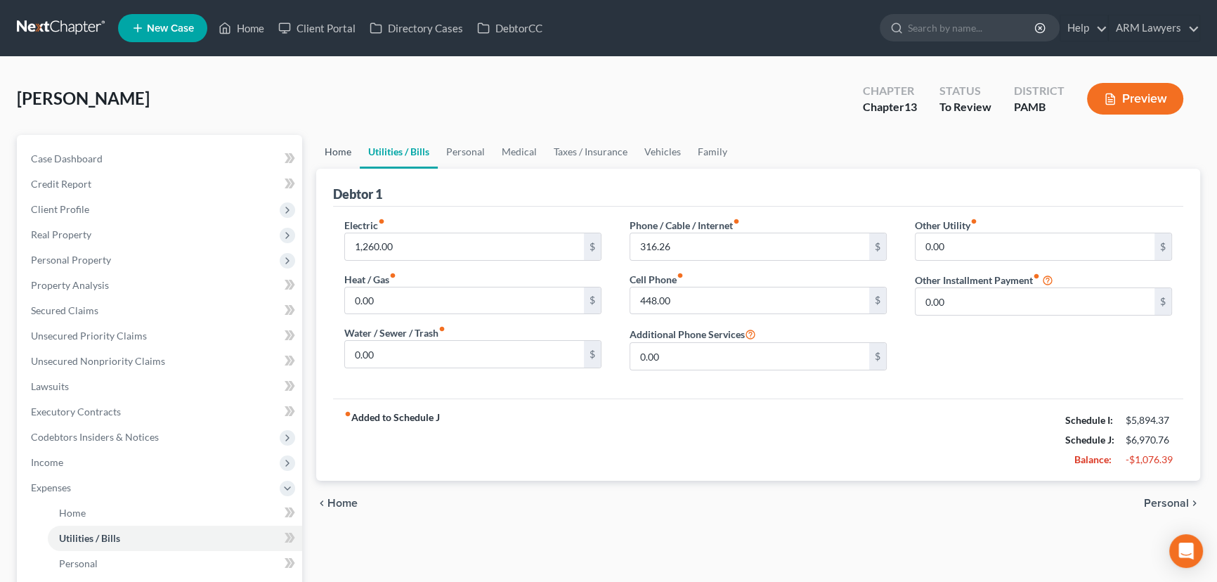
click at [330, 147] on link "Home" at bounding box center [338, 152] width 44 height 34
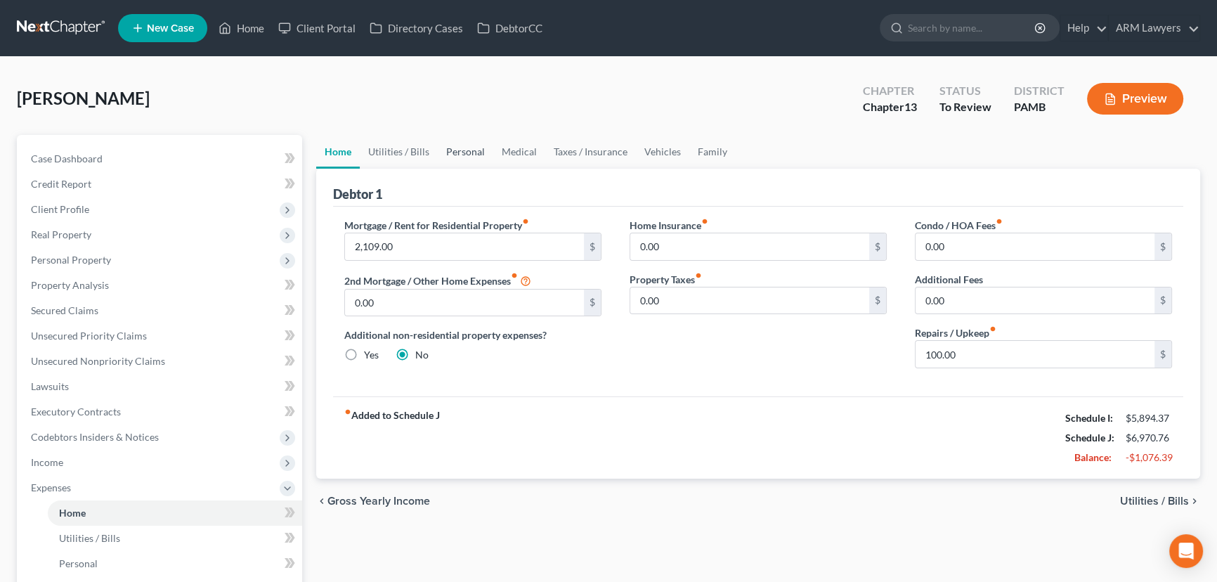
click at [464, 147] on link "Personal" at bounding box center [465, 152] width 55 height 34
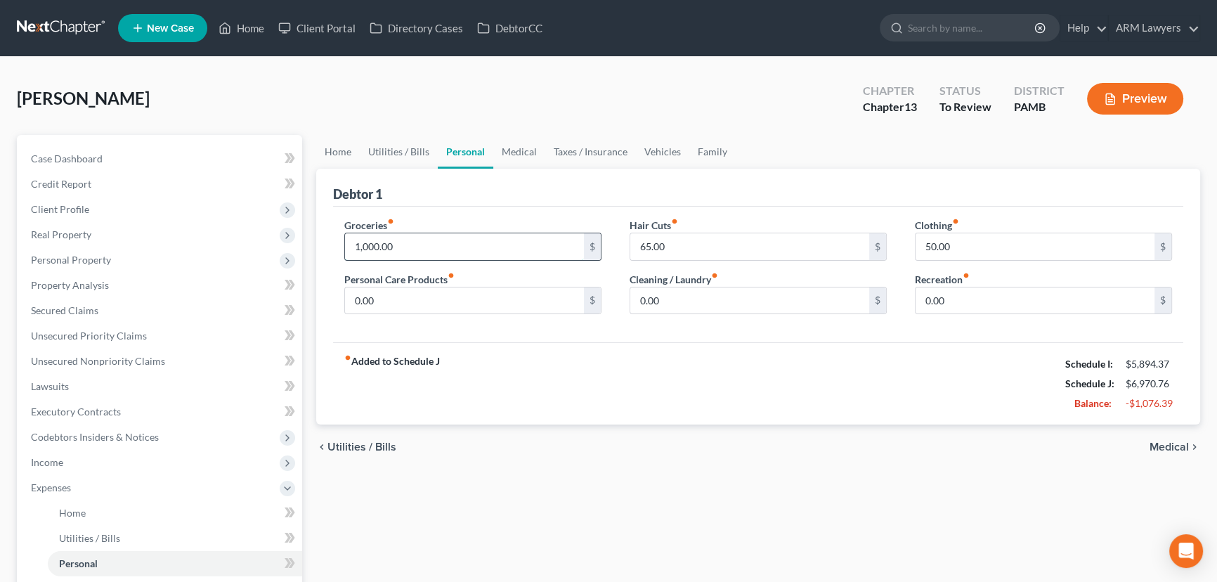
click at [414, 247] on input "1,000.00" at bounding box center [464, 246] width 239 height 27
type input "0"
click at [624, 335] on div "Groceries fiber_manual_record 0 $ Personal Care Products fiber_manual_record 0.…" at bounding box center [758, 275] width 850 height 136
click at [993, 239] on input "50.00" at bounding box center [1034, 246] width 239 height 27
drag, startPoint x: 386, startPoint y: 142, endPoint x: 371, endPoint y: 217, distance: 76.7
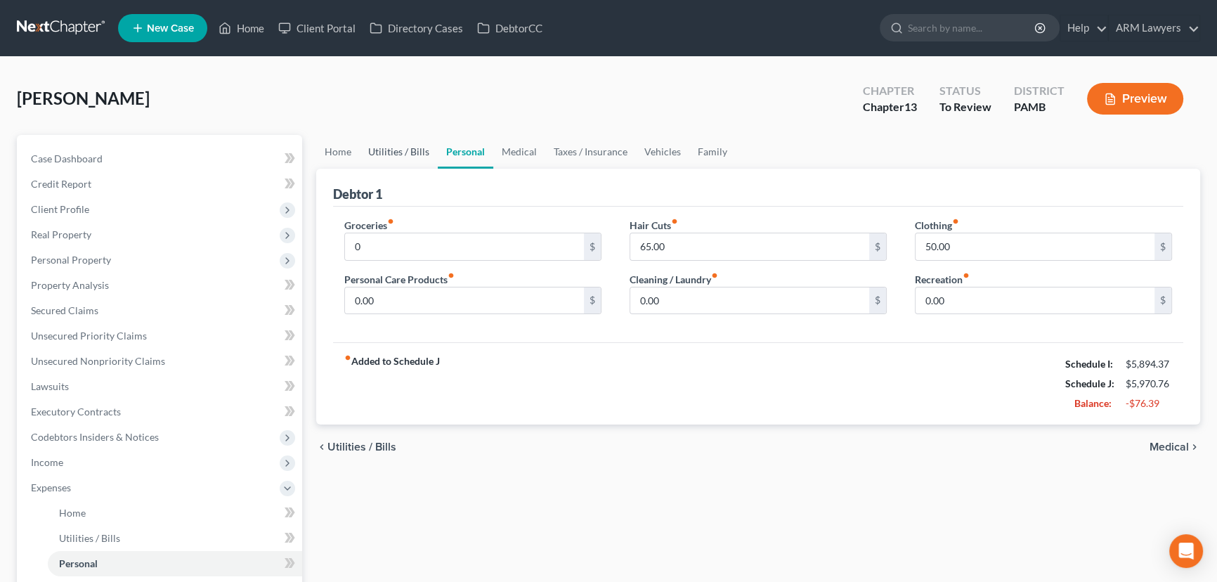
click at [386, 142] on link "Utilities / Bills" at bounding box center [399, 152] width 78 height 34
